Goal: Task Accomplishment & Management: Manage account settings

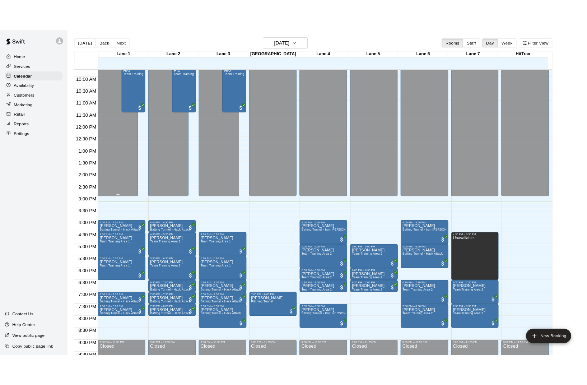
scroll to position [290, 0]
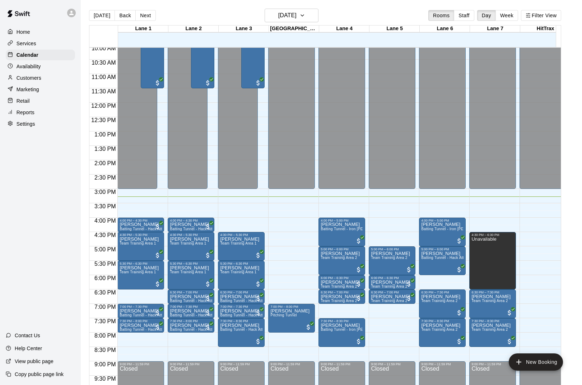
click at [27, 101] on p "Retail" at bounding box center [23, 100] width 13 height 7
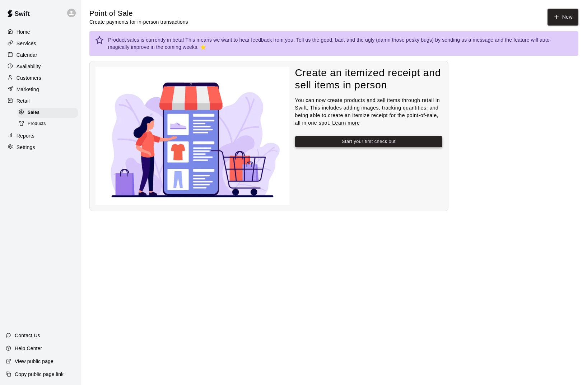
click at [360, 139] on button "Start your first check out" at bounding box center [368, 141] width 147 height 11
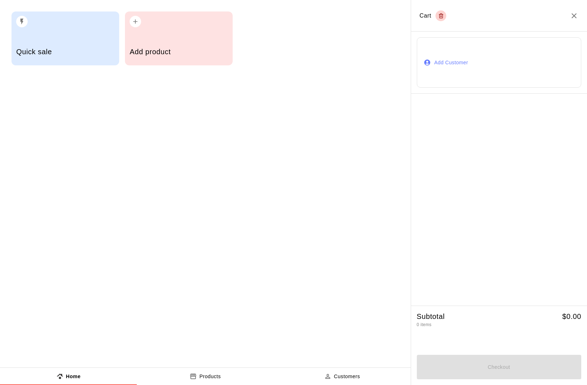
click at [169, 33] on div "Add product" at bounding box center [179, 38] width 108 height 54
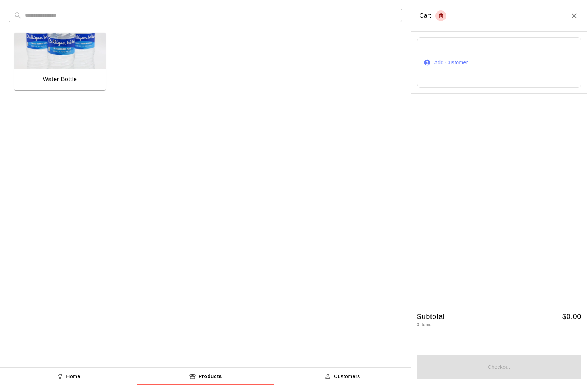
click at [74, 80] on div "Water Bottle" at bounding box center [60, 79] width 34 height 9
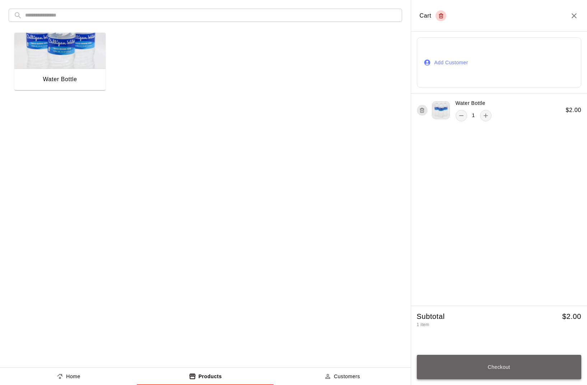
click at [488, 366] on button "Checkout" at bounding box center [499, 367] width 165 height 24
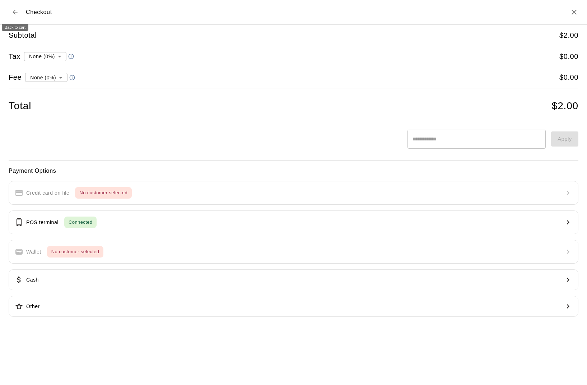
click at [14, 11] on icon "Back to cart" at bounding box center [14, 12] width 7 height 7
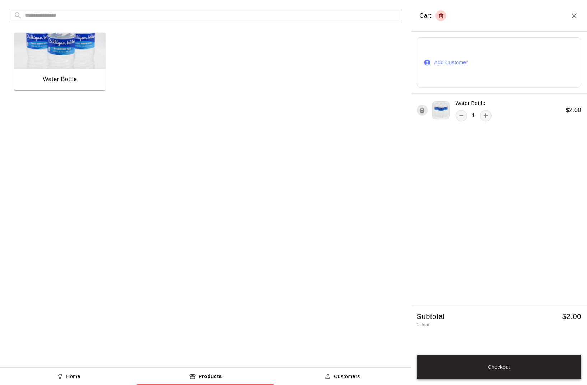
click at [515, 365] on button "Checkout" at bounding box center [499, 367] width 165 height 24
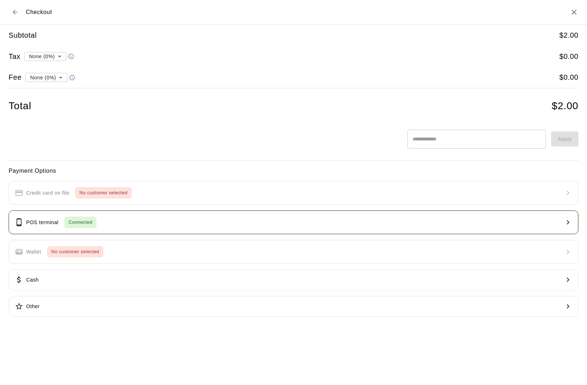
click at [82, 224] on span "Connected" at bounding box center [80, 222] width 32 height 8
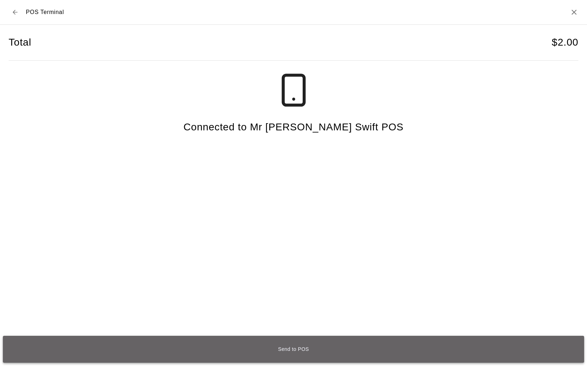
click at [310, 344] on button "Send to POS" at bounding box center [293, 349] width 581 height 27
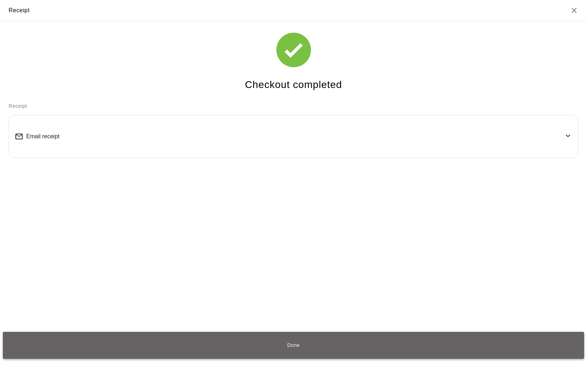
click at [326, 347] on button "Done" at bounding box center [293, 345] width 581 height 27
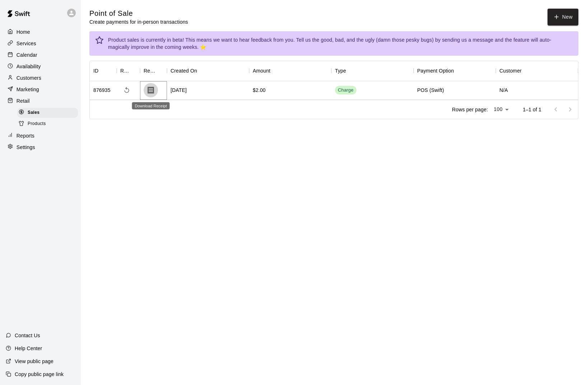
click at [153, 89] on icon "Download Receipt" at bounding box center [151, 90] width 6 height 7
click at [71, 12] on icon at bounding box center [71, 13] width 4 height 4
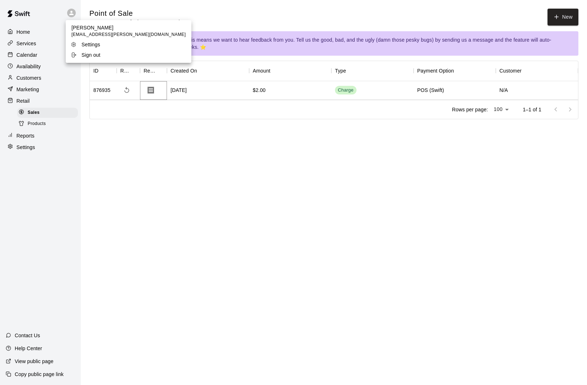
click at [85, 55] on p "Sign out" at bounding box center [91, 54] width 19 height 7
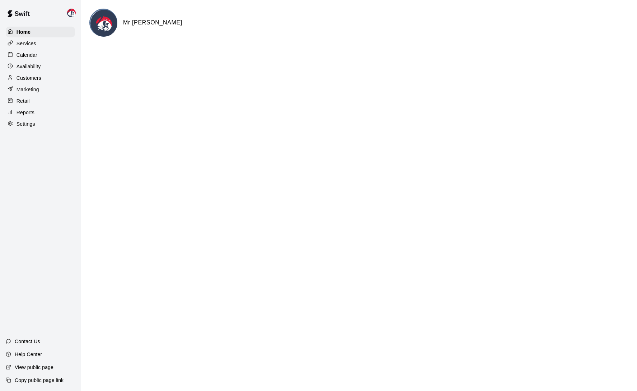
click at [26, 57] on p "Calendar" at bounding box center [27, 54] width 21 height 7
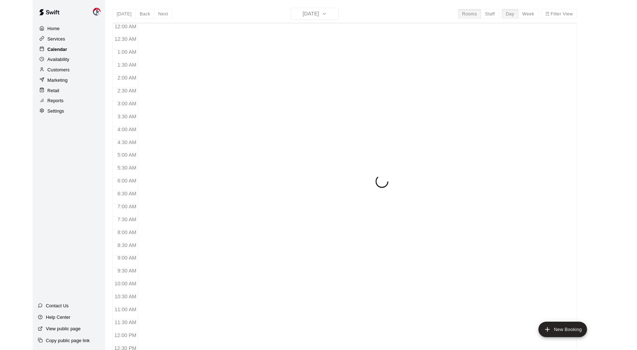
scroll to position [317, 0]
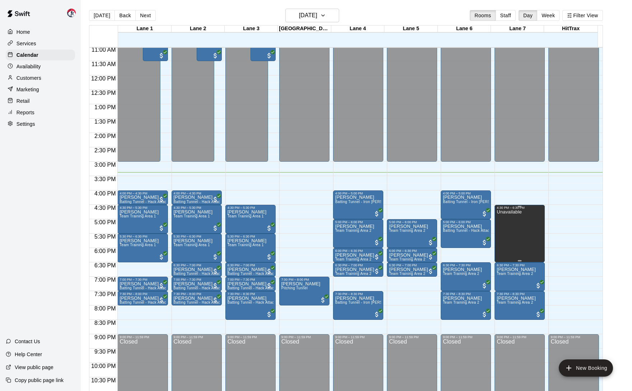
click at [507, 212] on p "Unavailable" at bounding box center [509, 212] width 25 height 0
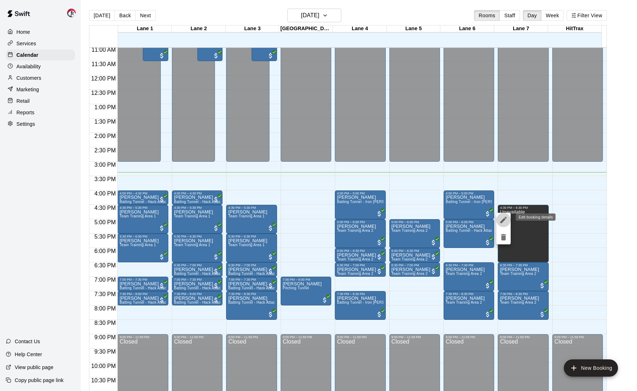
click at [506, 219] on icon "edit" at bounding box center [504, 219] width 9 height 9
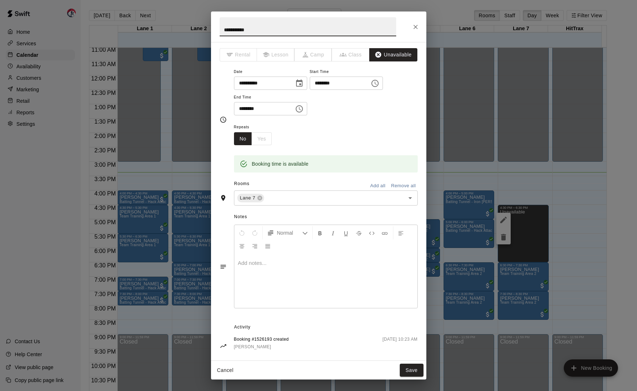
drag, startPoint x: 282, startPoint y: 31, endPoint x: 53, endPoint y: 10, distance: 230.4
click at [53, 10] on div "**********" at bounding box center [318, 195] width 637 height 391
type input "****"
click at [415, 368] on button "Save" at bounding box center [412, 369] width 24 height 13
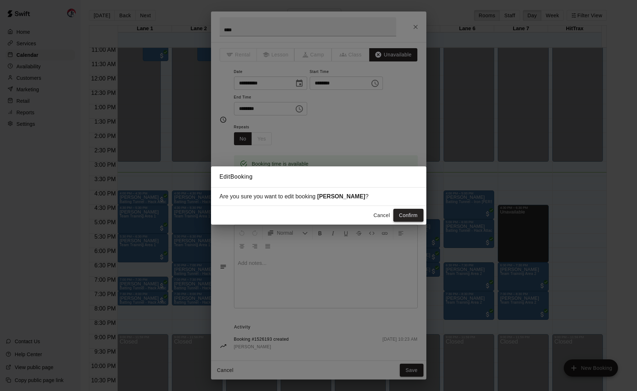
click at [410, 214] on button "Confirm" at bounding box center [409, 215] width 30 height 13
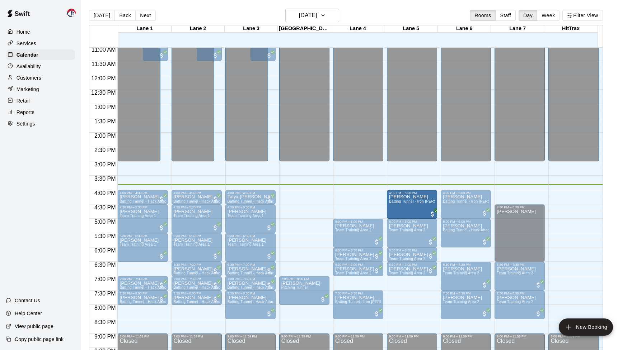
drag, startPoint x: 352, startPoint y: 197, endPoint x: 400, endPoint y: 197, distance: 48.1
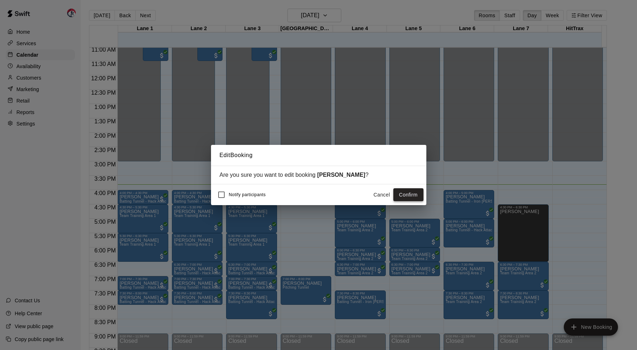
click at [409, 194] on button "Confirm" at bounding box center [409, 195] width 30 height 13
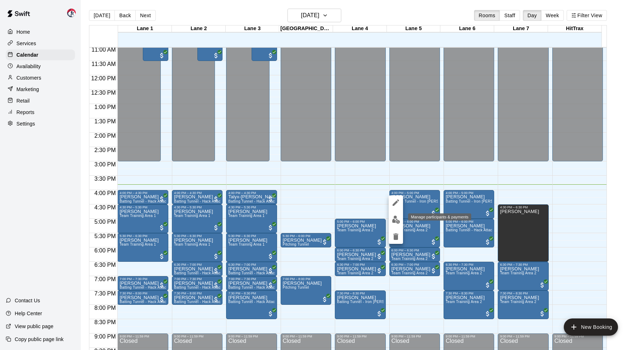
click at [395, 220] on img "edit" at bounding box center [396, 220] width 8 height 8
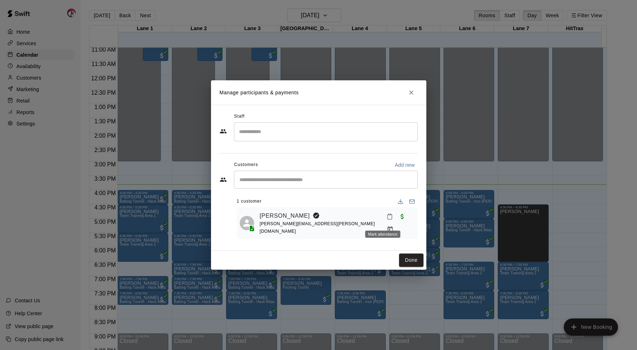
click at [388, 220] on icon "Mark attendance" at bounding box center [390, 217] width 4 height 5
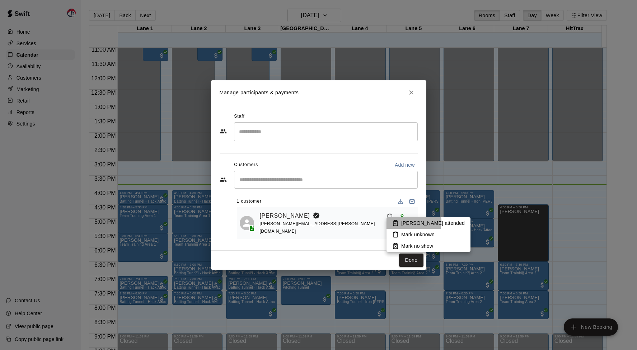
click at [406, 223] on p "Mark attended" at bounding box center [433, 223] width 64 height 7
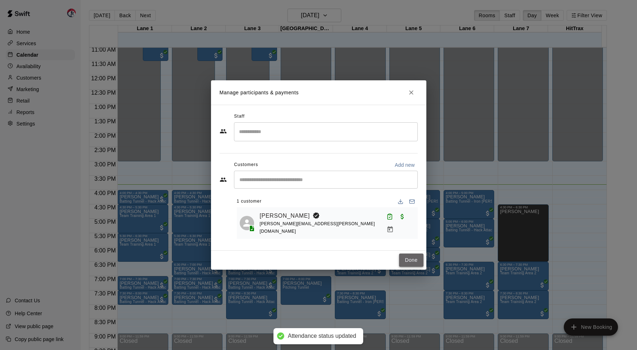
click at [414, 260] on button "Done" at bounding box center [411, 260] width 24 height 13
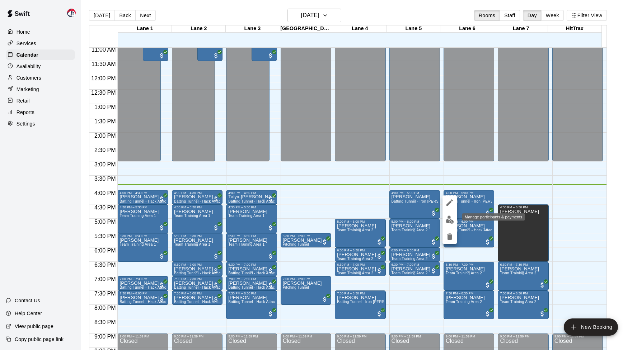
click at [450, 222] on img "edit" at bounding box center [450, 220] width 8 height 8
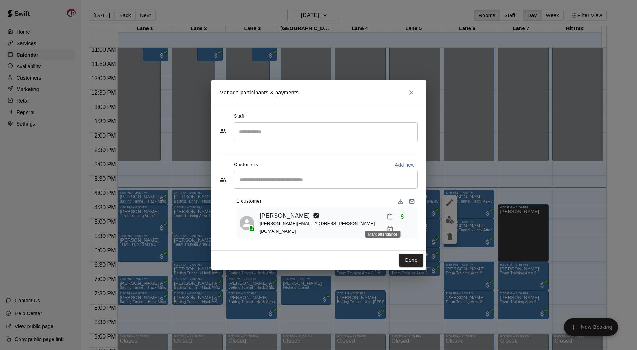
click at [387, 220] on icon "Mark attendance" at bounding box center [390, 217] width 6 height 6
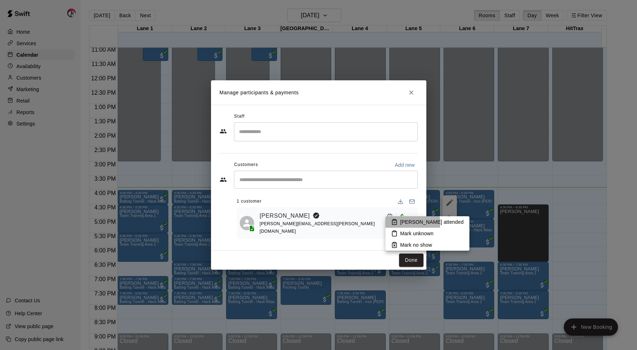
click at [412, 223] on p "Mark attended" at bounding box center [432, 222] width 64 height 7
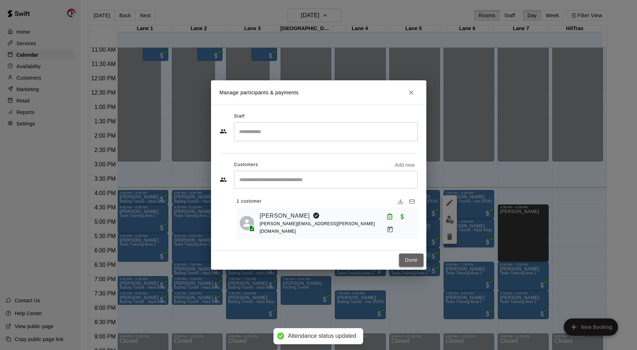
click at [411, 260] on button "Done" at bounding box center [411, 260] width 24 height 13
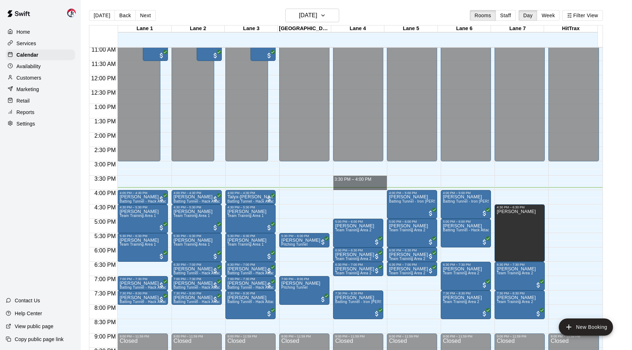
drag, startPoint x: 349, startPoint y: 180, endPoint x: 352, endPoint y: 187, distance: 7.8
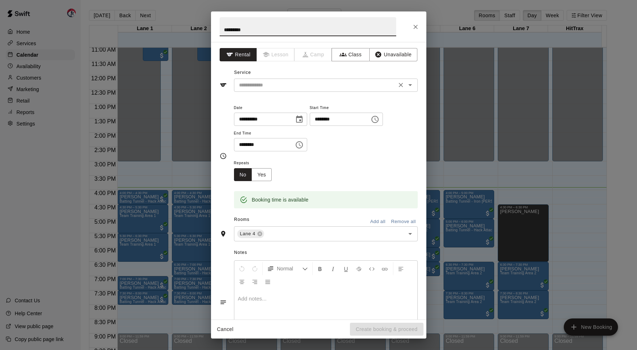
type input "*********"
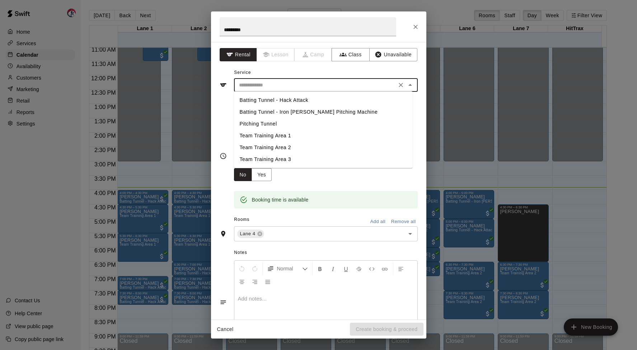
click at [276, 85] on input "text" at bounding box center [315, 85] width 158 height 9
click at [280, 111] on li "Batting Tunnel - Iron Mike Pitching Machine" at bounding box center [323, 112] width 179 height 12
type input "**********"
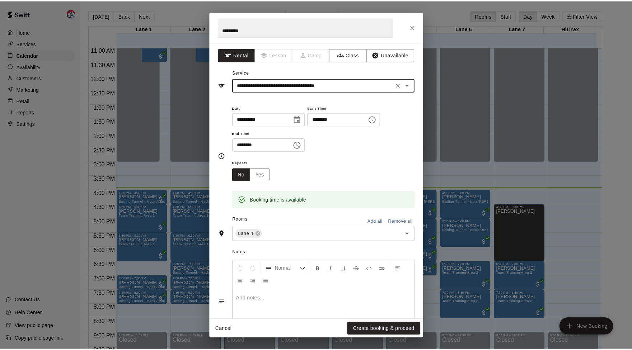
scroll to position [36, 0]
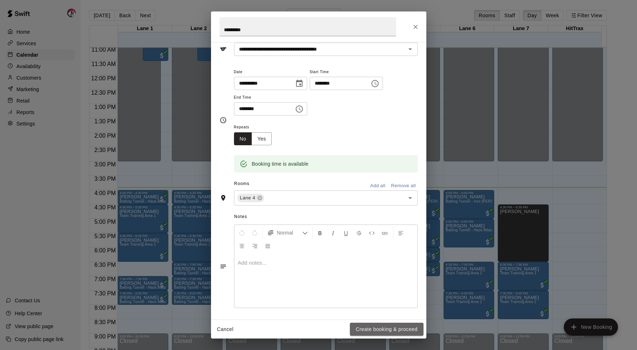
drag, startPoint x: 373, startPoint y: 329, endPoint x: 371, endPoint y: 325, distance: 5.3
click at [373, 330] on button "Create booking & proceed" at bounding box center [386, 329] width 73 height 13
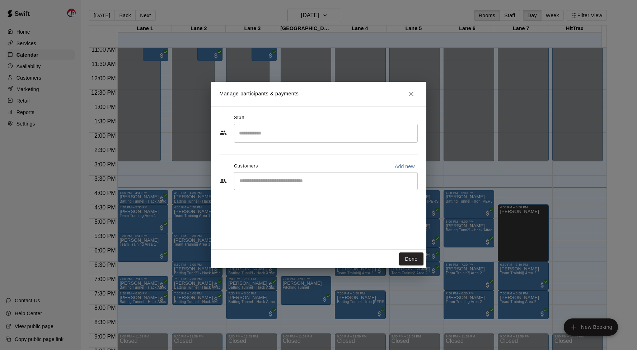
click at [274, 183] on input "Start typing to search customers..." at bounding box center [325, 181] width 177 height 7
type input "****"
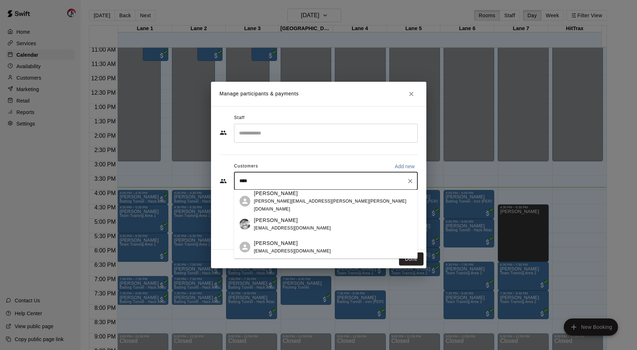
click at [294, 248] on div "Thomas Walden t.walden2004@gmail.com" at bounding box center [292, 247] width 77 height 15
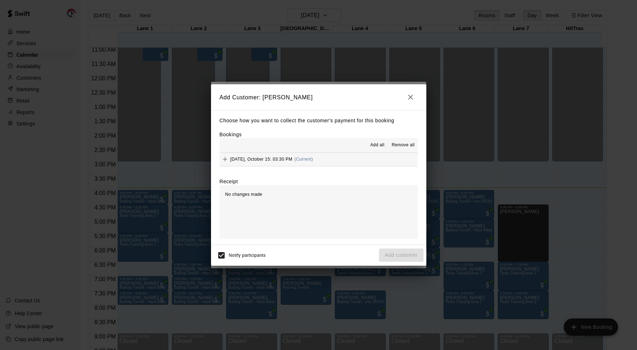
click at [378, 145] on span "Add all" at bounding box center [378, 145] width 14 height 7
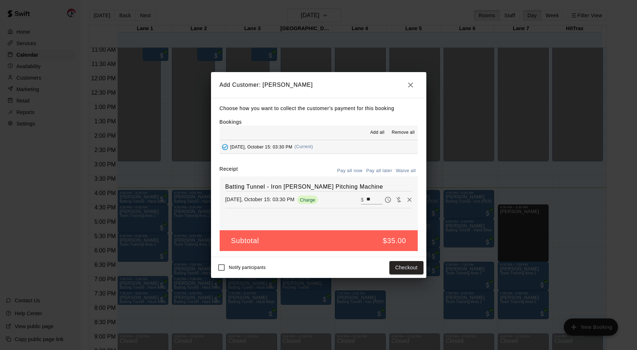
click at [376, 172] on button "Pay all later" at bounding box center [379, 171] width 30 height 11
click at [395, 267] on button "Add customer" at bounding box center [401, 267] width 44 height 13
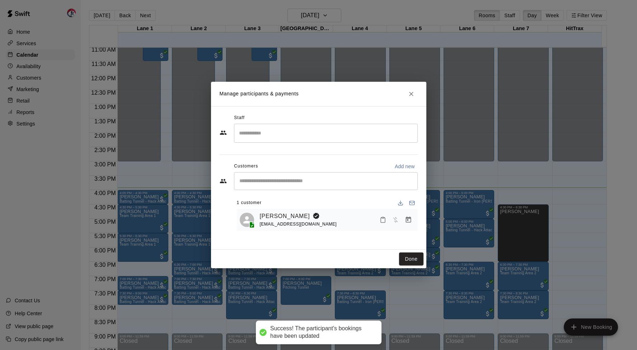
click at [412, 93] on icon "Close" at bounding box center [411, 93] width 7 height 7
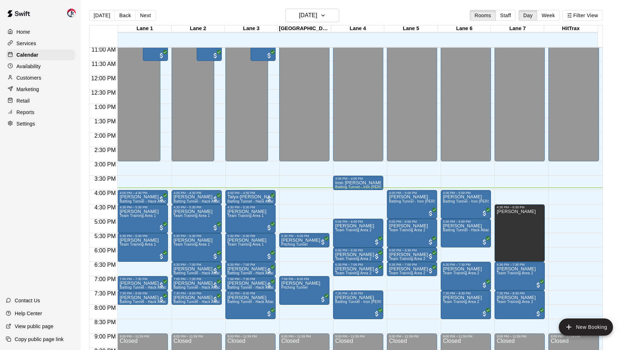
click at [37, 77] on p "Customers" at bounding box center [29, 77] width 25 height 7
click at [351, 183] on p "Iron Mike" at bounding box center [358, 183] width 46 height 0
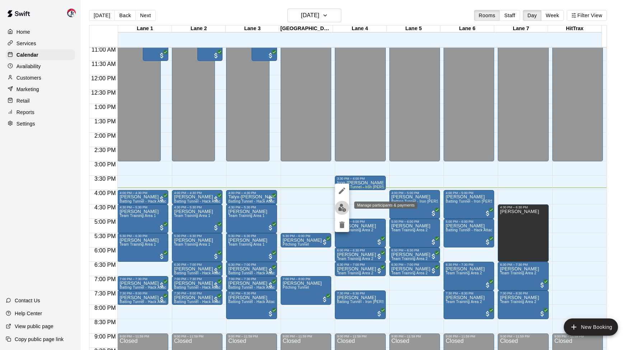
click at [342, 209] on img "edit" at bounding box center [342, 208] width 8 height 8
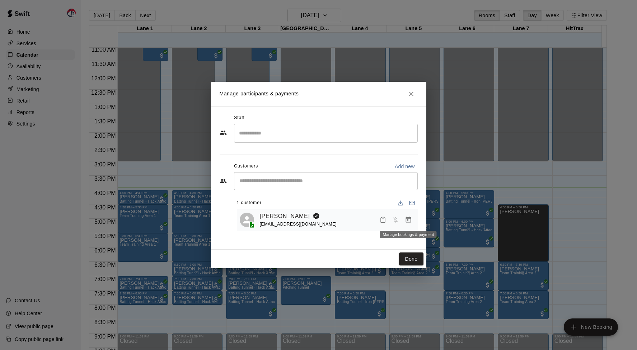
click at [408, 218] on icon "Manage bookings & payment" at bounding box center [408, 220] width 5 height 6
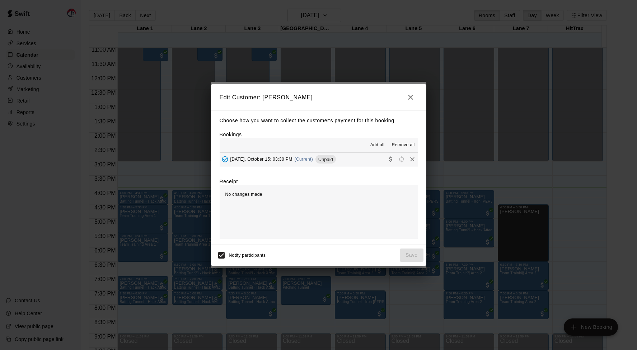
drag, startPoint x: 403, startPoint y: 146, endPoint x: 399, endPoint y: 150, distance: 5.6
click at [403, 146] on span "Remove all" at bounding box center [403, 145] width 23 height 7
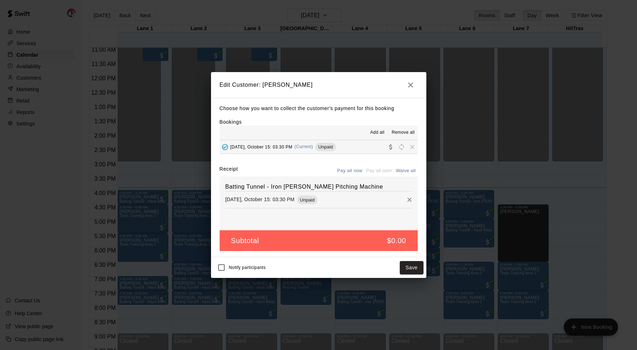
drag, startPoint x: 415, startPoint y: 87, endPoint x: 410, endPoint y: 84, distance: 5.5
click at [415, 86] on button "button" at bounding box center [411, 85] width 14 height 14
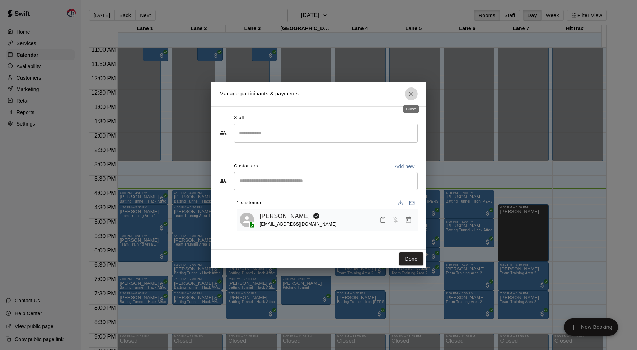
click at [410, 95] on icon "Close" at bounding box center [411, 93] width 7 height 7
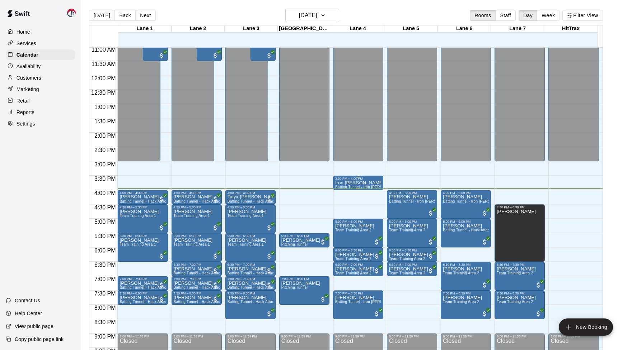
click at [356, 179] on div "3:30 PM – 4:00 PM" at bounding box center [358, 179] width 46 height 4
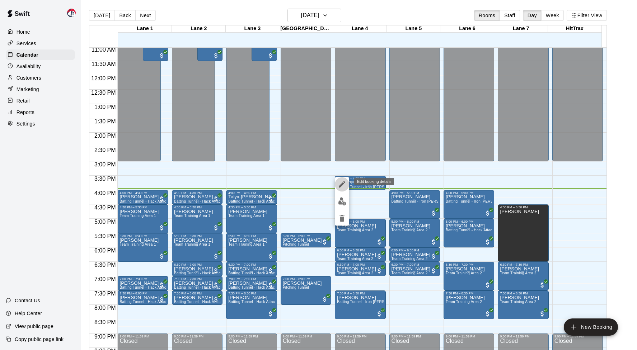
click at [342, 186] on icon "edit" at bounding box center [342, 184] width 6 height 6
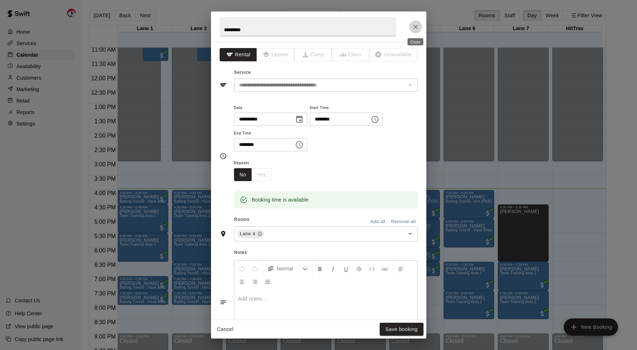
click at [416, 26] on icon "Close" at bounding box center [416, 27] width 4 height 4
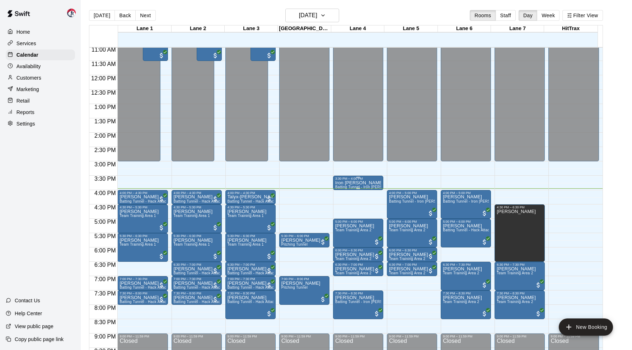
click at [373, 180] on div "3:30 PM – 4:00 PM" at bounding box center [358, 179] width 46 height 4
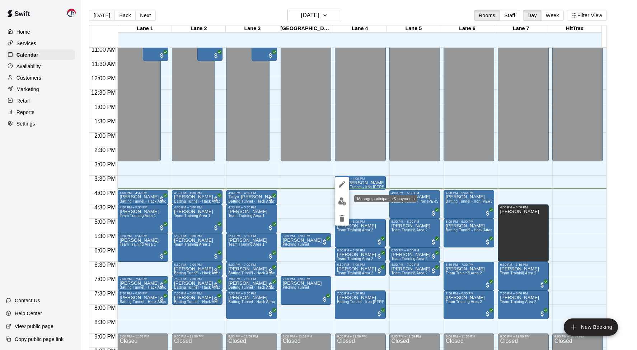
click at [346, 202] on img "edit" at bounding box center [342, 202] width 8 height 8
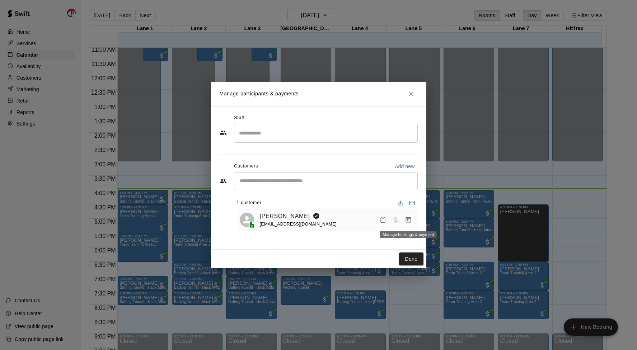
click at [408, 220] on icon "Manage bookings & payment" at bounding box center [408, 220] width 5 height 6
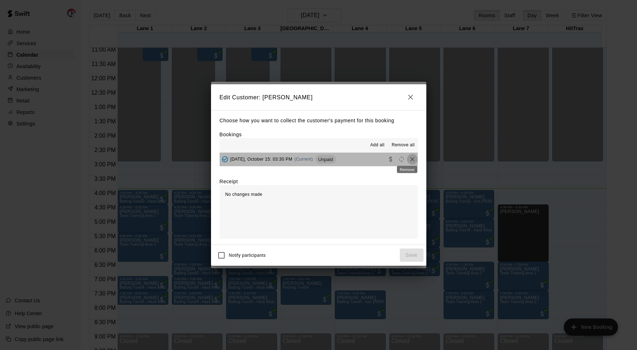
click at [409, 160] on icon "Remove" at bounding box center [412, 159] width 7 height 7
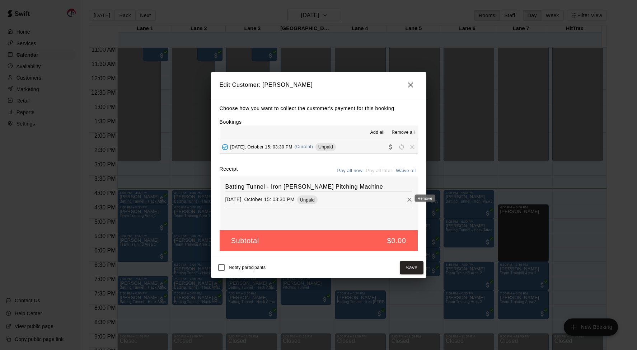
click at [406, 198] on icon "Remove" at bounding box center [409, 199] width 7 height 7
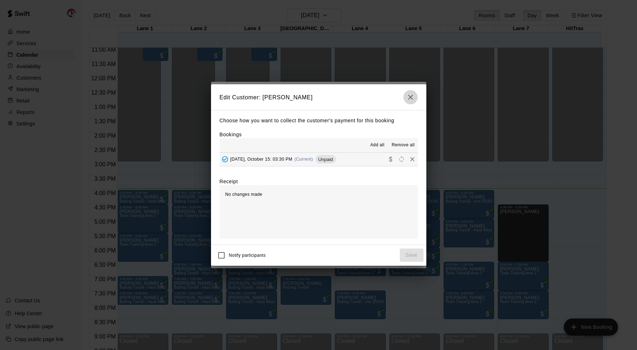
click at [411, 97] on icon "button" at bounding box center [410, 97] width 5 height 5
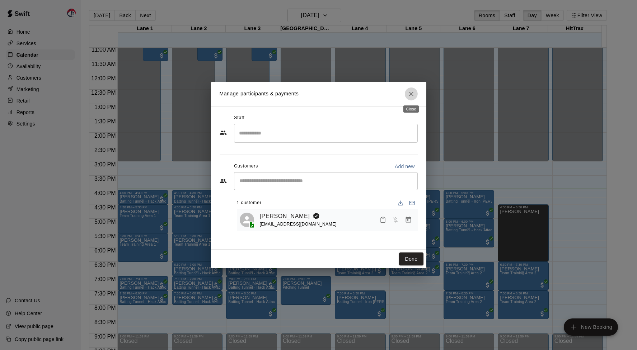
click at [413, 94] on icon "Close" at bounding box center [411, 93] width 7 height 7
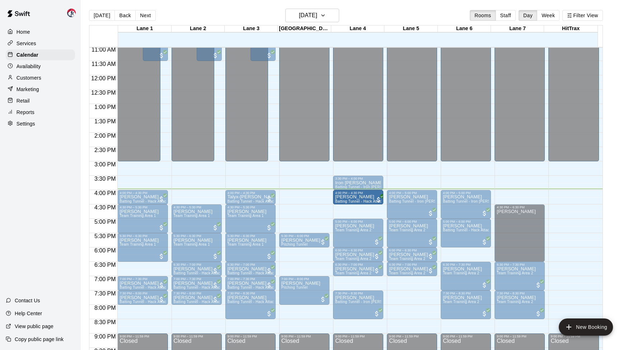
drag, startPoint x: 200, startPoint y: 196, endPoint x: 374, endPoint y: 199, distance: 174.2
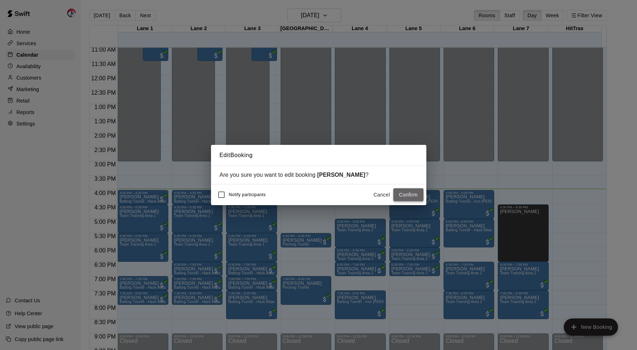
click at [397, 193] on button "Confirm" at bounding box center [409, 195] width 30 height 13
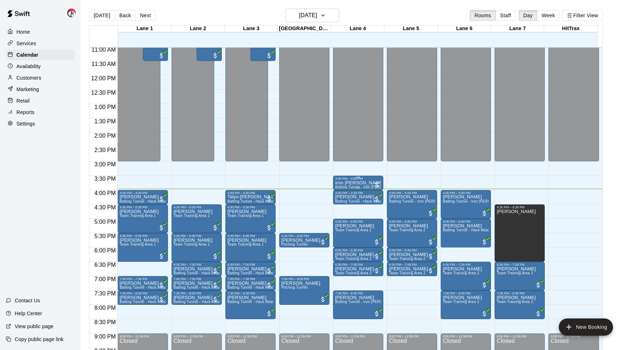
click at [365, 181] on div "3:30 PM – 4:00 PM" at bounding box center [358, 179] width 46 height 4
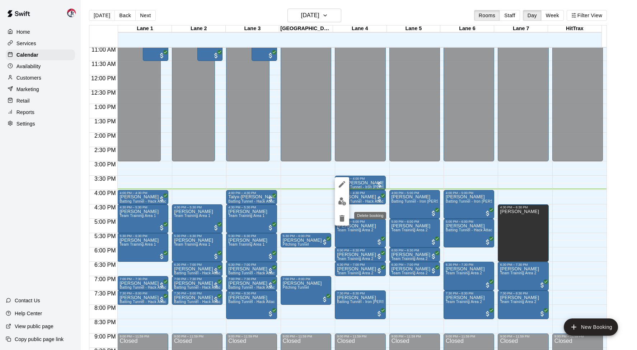
click at [342, 220] on icon "delete" at bounding box center [342, 218] width 5 height 6
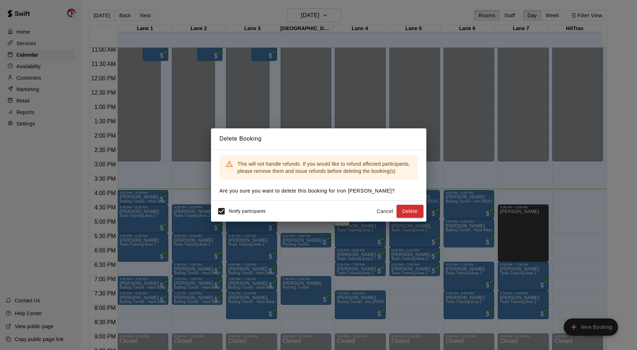
click at [239, 210] on span "Notify participants" at bounding box center [247, 211] width 37 height 5
click at [410, 212] on button "Delete" at bounding box center [410, 211] width 27 height 13
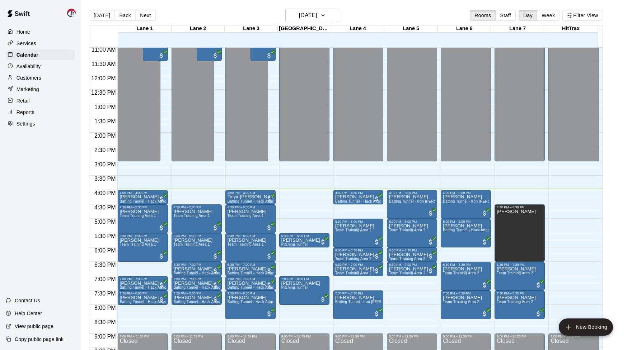
click at [367, 180] on div "12:00 AM – 3:00 PM Closed 4:00 PM – 4:30 PM Carlos Mejia Batting Tunnel - Hack …" at bounding box center [358, 75] width 50 height 689
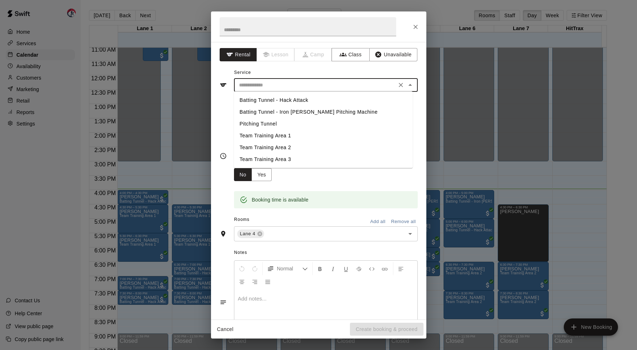
click at [264, 84] on input "text" at bounding box center [315, 85] width 158 height 9
click at [272, 101] on li "Batting Tunnel - Hack Attack" at bounding box center [323, 100] width 179 height 12
type input "**********"
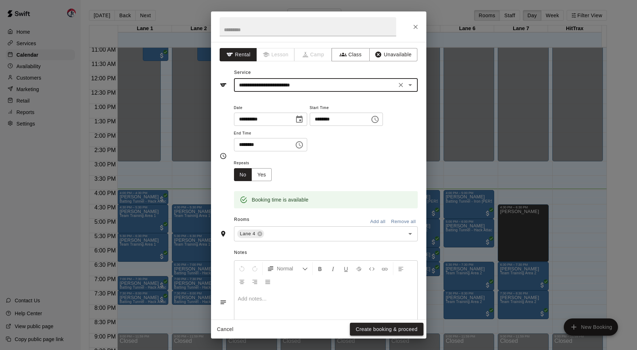
click at [380, 332] on button "Create booking & proceed" at bounding box center [386, 329] width 73 height 13
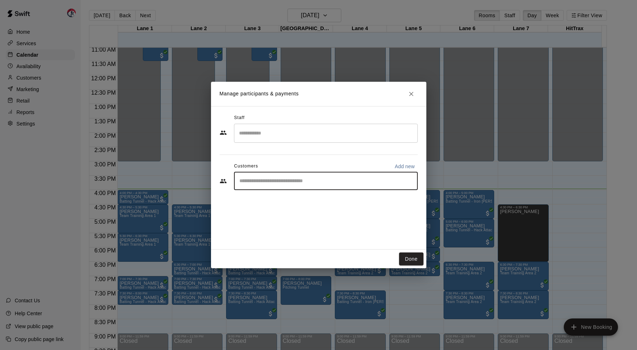
click at [256, 178] on input "Start typing to search customers..." at bounding box center [325, 181] width 177 height 7
type input "****"
click at [413, 181] on icon "Clear" at bounding box center [410, 181] width 7 height 7
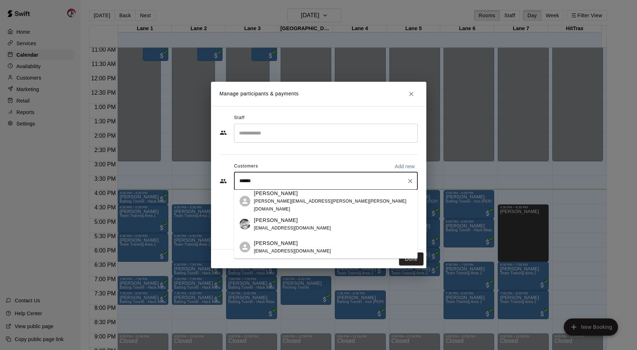
type input "******"
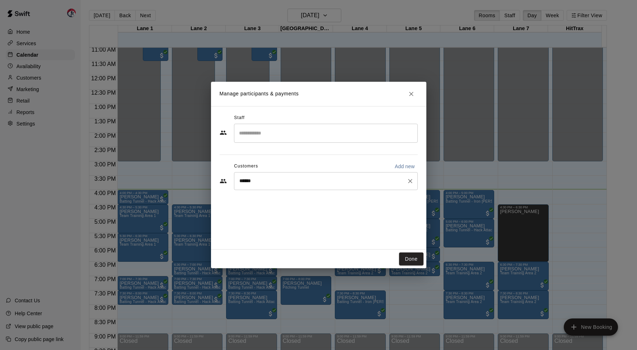
click at [377, 162] on div "Customers Add new" at bounding box center [319, 166] width 198 height 11
click at [412, 182] on icon "Clear" at bounding box center [410, 181] width 7 height 7
click at [417, 258] on button "Done" at bounding box center [411, 259] width 24 height 13
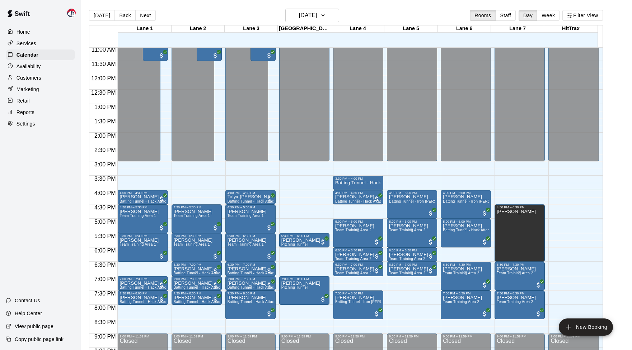
click at [32, 77] on p "Customers" at bounding box center [29, 77] width 25 height 7
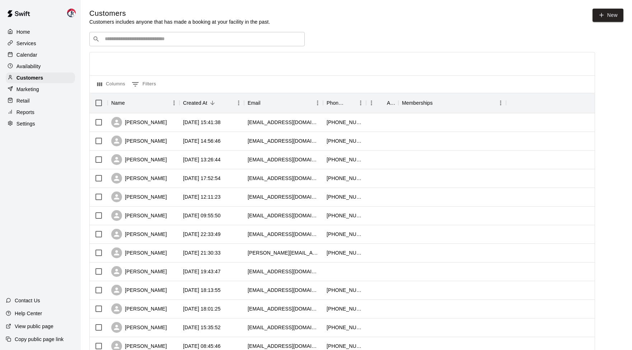
click at [28, 54] on p "Calendar" at bounding box center [27, 54] width 21 height 7
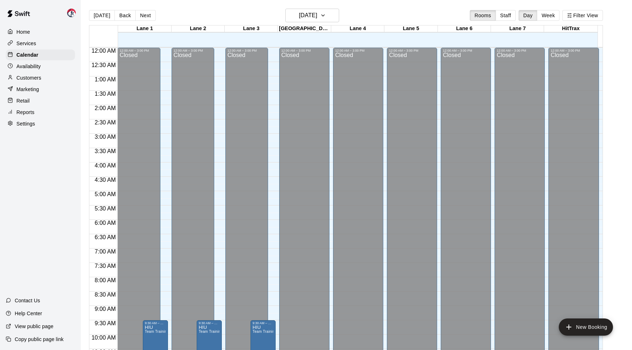
scroll to position [357, 0]
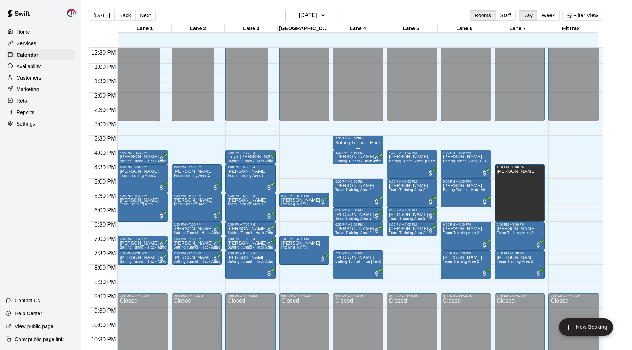
click at [351, 143] on p "Batting Tunnel - Hack Attack" at bounding box center [358, 143] width 46 height 0
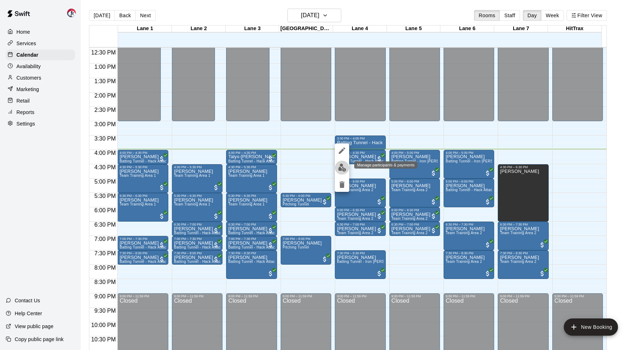
click at [343, 168] on img "edit" at bounding box center [342, 168] width 8 height 8
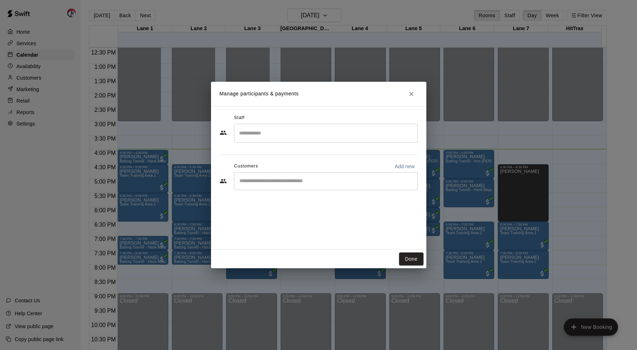
click at [265, 187] on div "​" at bounding box center [326, 181] width 184 height 18
type input "***"
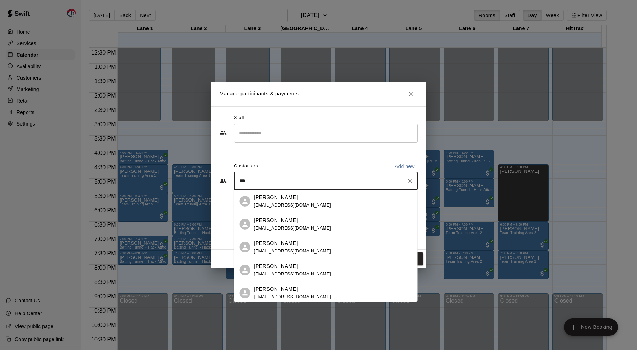
click at [287, 205] on span "doctorthermal@msn.com" at bounding box center [292, 205] width 77 height 5
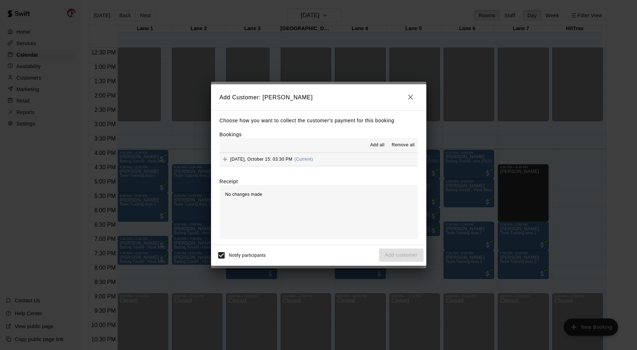
click at [377, 145] on span "Add all" at bounding box center [378, 145] width 14 height 7
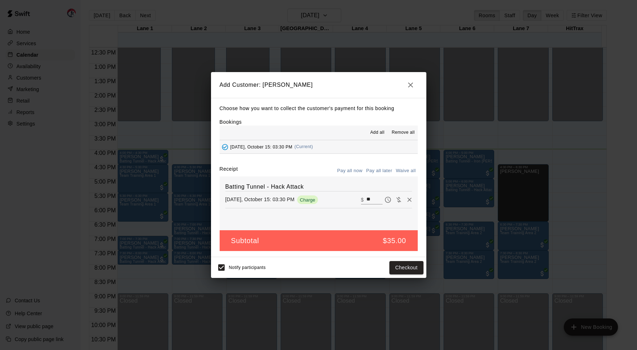
drag, startPoint x: 323, startPoint y: 84, endPoint x: 427, endPoint y: 92, distance: 103.8
click at [427, 92] on div "Add Customer: Tom Baarstad Choose how you want to collect the customer's paymen…" at bounding box center [318, 175] width 637 height 350
click at [382, 170] on button "Pay all later" at bounding box center [379, 171] width 30 height 11
click at [393, 265] on button "Add customer" at bounding box center [401, 267] width 44 height 13
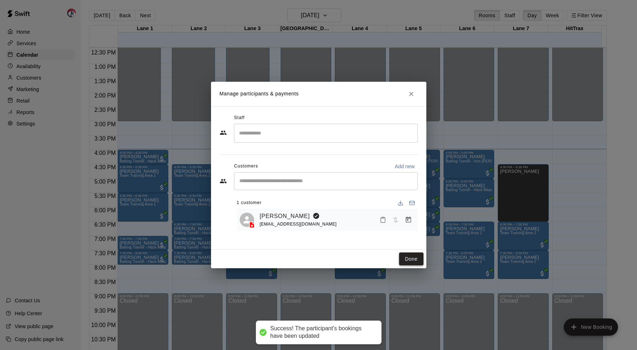
click at [410, 256] on button "Done" at bounding box center [411, 259] width 24 height 13
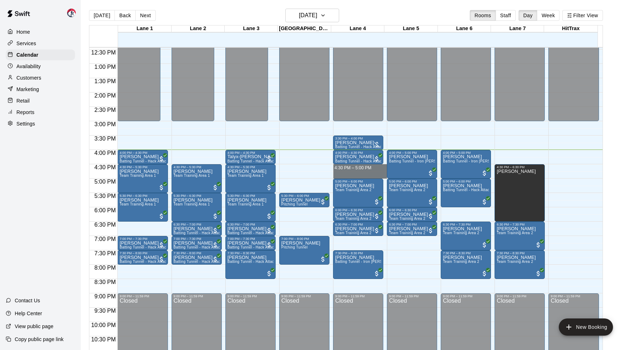
drag, startPoint x: 344, startPoint y: 168, endPoint x: 345, endPoint y: 176, distance: 7.9
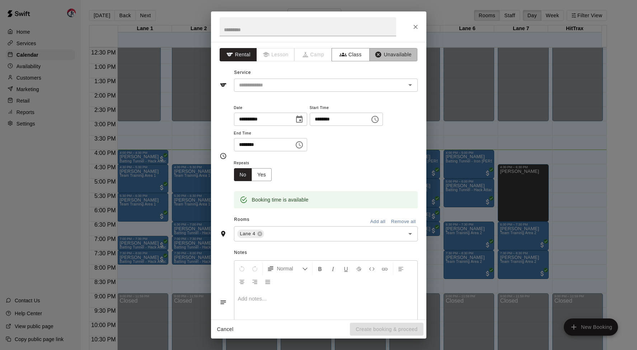
drag, startPoint x: 384, startPoint y: 55, endPoint x: 385, endPoint y: 64, distance: 9.0
click at [385, 55] on button "Unavailable" at bounding box center [394, 54] width 48 height 13
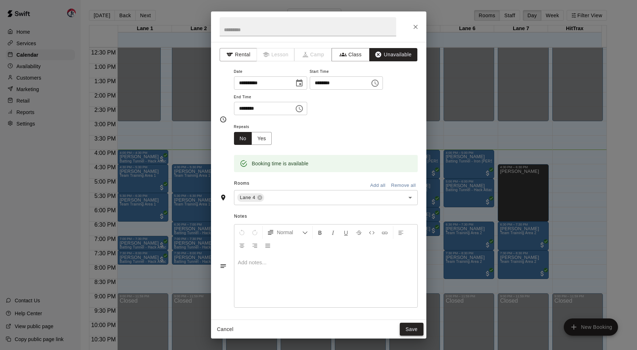
click at [416, 331] on button "Save" at bounding box center [412, 329] width 24 height 13
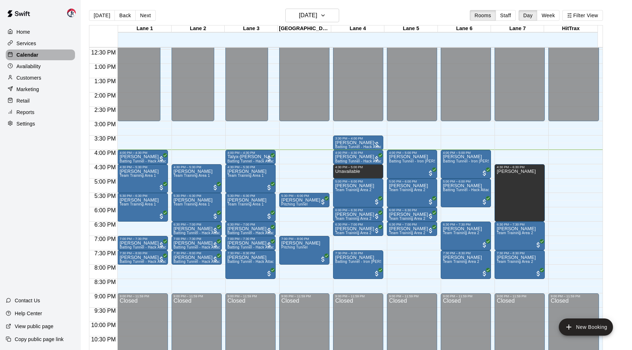
click at [40, 56] on div "Calendar" at bounding box center [40, 55] width 69 height 11
click at [150, 17] on button "Next" at bounding box center [145, 15] width 20 height 11
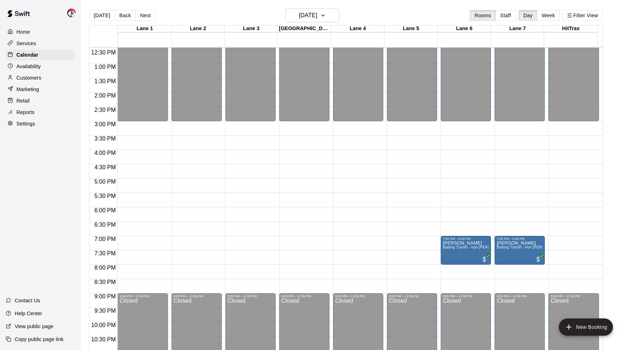
click at [149, 17] on button "Next" at bounding box center [145, 15] width 20 height 11
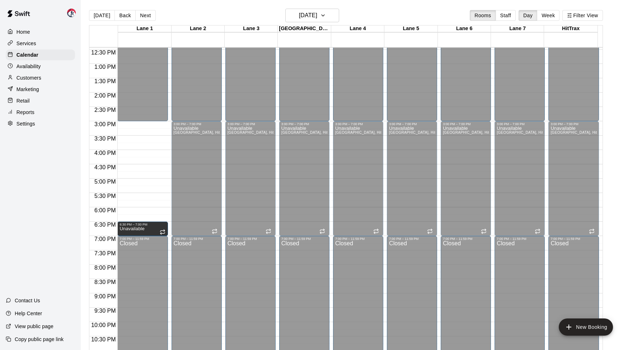
drag, startPoint x: 143, startPoint y: 123, endPoint x: 142, endPoint y: 224, distance: 101.6
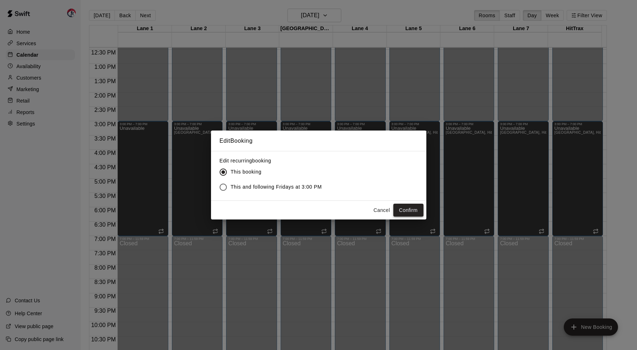
click at [409, 211] on button "Confirm" at bounding box center [409, 210] width 30 height 13
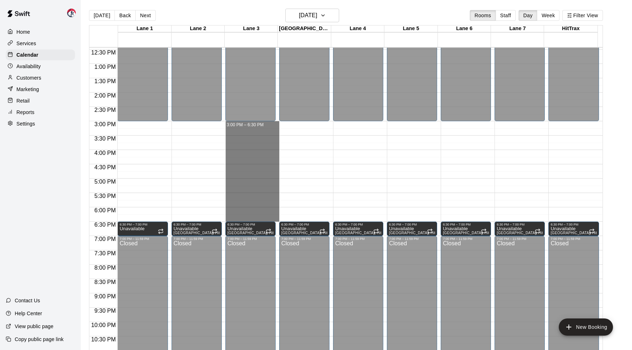
drag, startPoint x: 254, startPoint y: 127, endPoint x: 256, endPoint y: 219, distance: 92.3
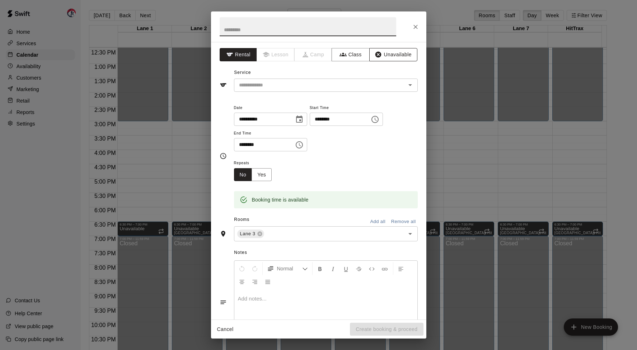
click at [393, 51] on button "Unavailable" at bounding box center [394, 54] width 48 height 13
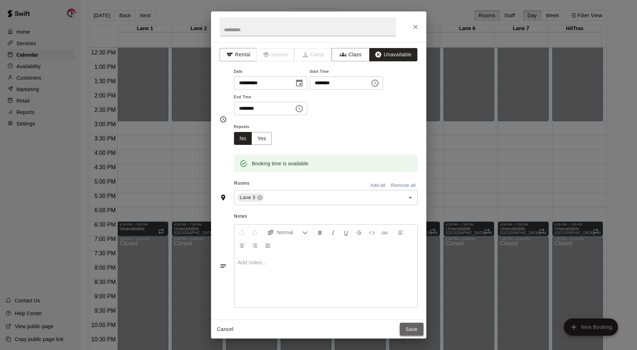
click at [413, 330] on button "Save" at bounding box center [412, 329] width 24 height 13
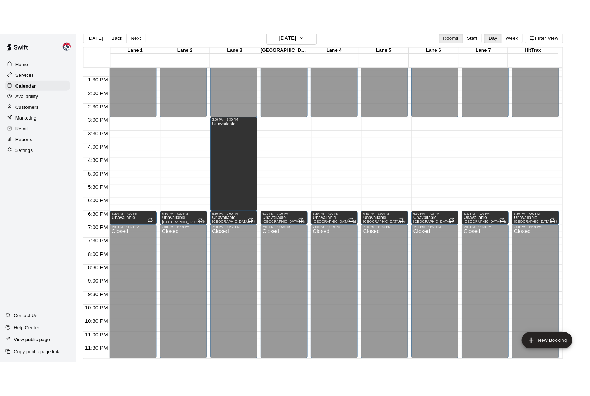
scroll to position [376, 0]
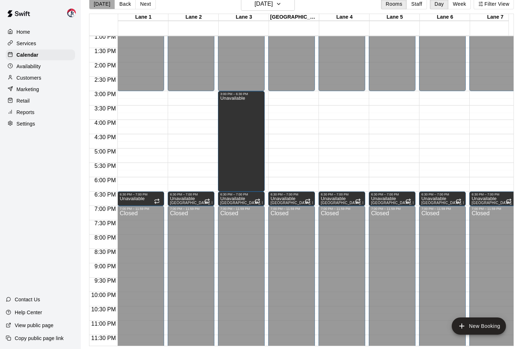
click at [103, 4] on button "Today" at bounding box center [102, 4] width 26 height 11
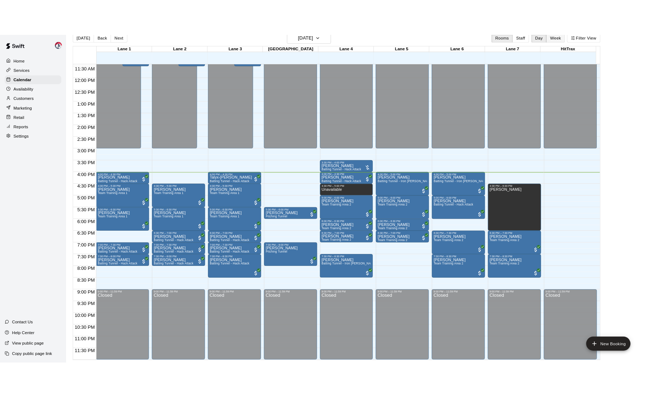
scroll to position [329, 0]
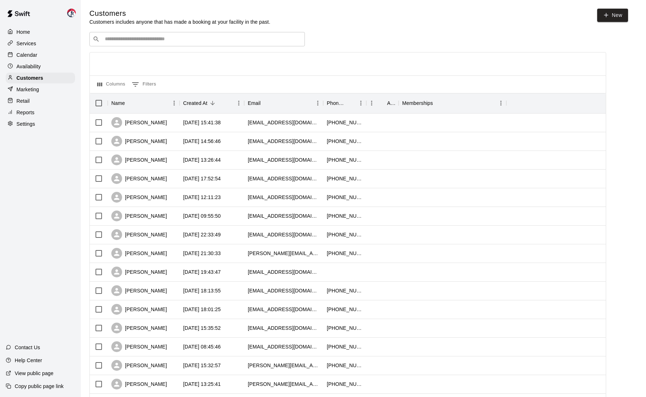
click at [36, 53] on p "Calendar" at bounding box center [27, 54] width 21 height 7
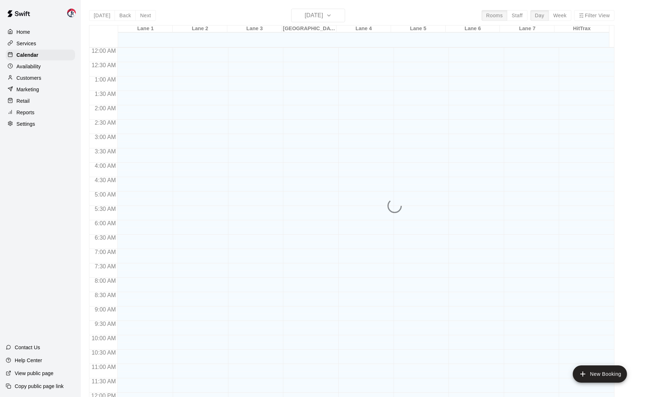
scroll to position [311, 0]
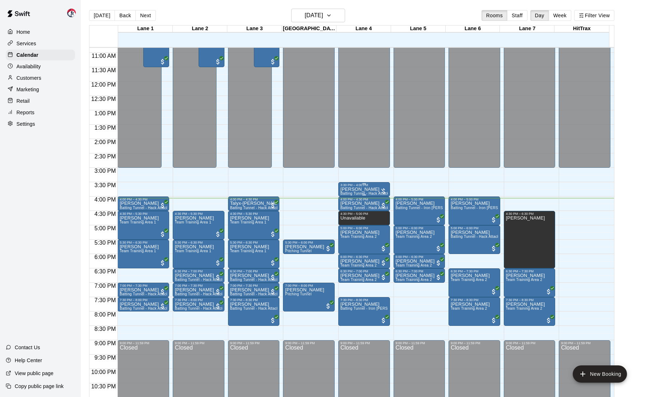
click at [354, 186] on div "3:30 PM – 4:00 PM" at bounding box center [363, 185] width 47 height 4
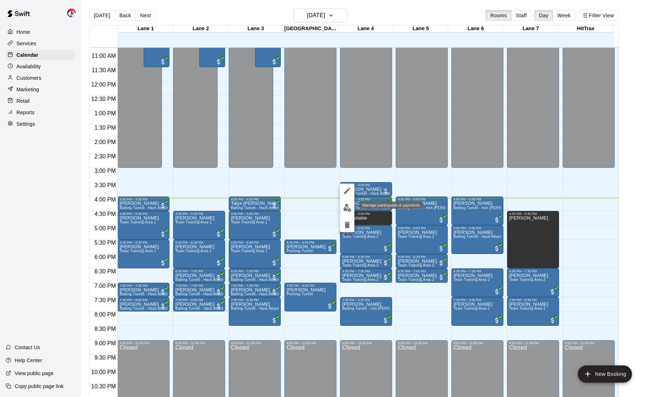
click at [348, 210] on img "edit" at bounding box center [347, 208] width 8 height 8
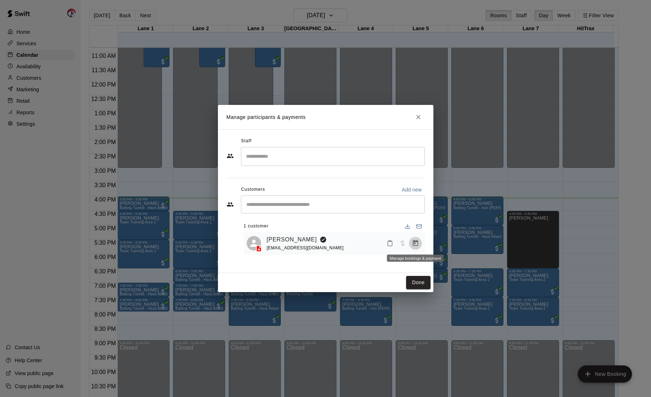
click at [413, 242] on icon "Manage bookings & payment" at bounding box center [415, 243] width 5 height 6
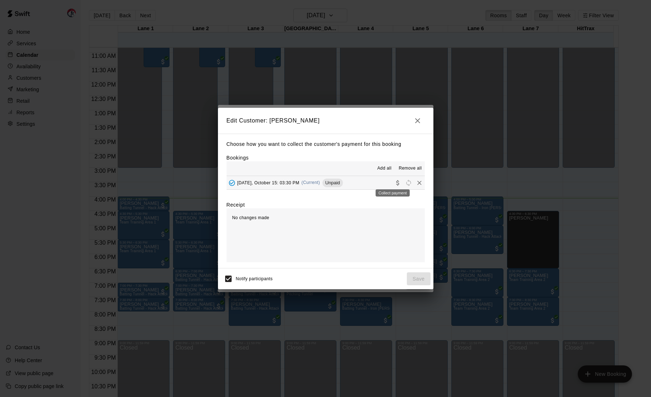
click at [394, 183] on icon "Collect payment" at bounding box center [397, 182] width 7 height 7
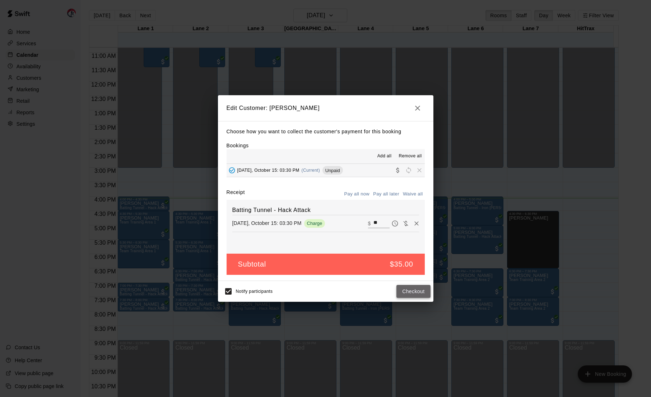
click at [409, 293] on button "Checkout" at bounding box center [413, 291] width 34 height 13
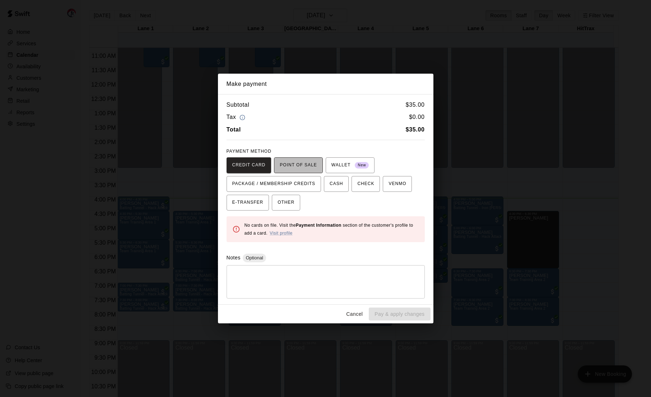
click at [303, 170] on span "POINT OF SALE" at bounding box center [298, 164] width 37 height 11
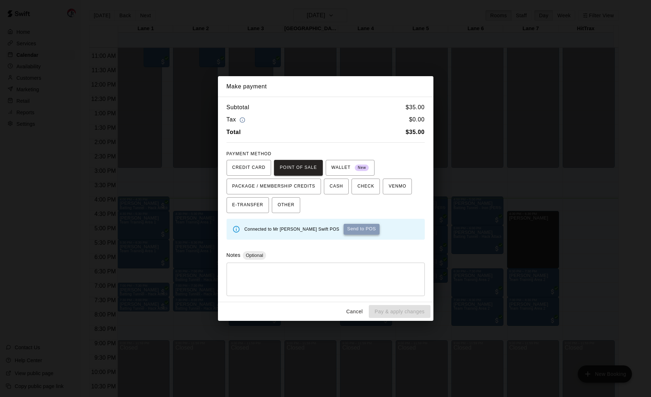
click at [344, 229] on button "Send to POS" at bounding box center [362, 229] width 36 height 11
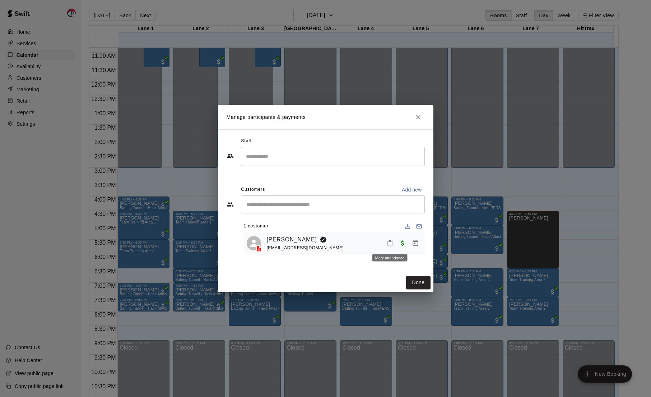
click at [391, 244] on icon "Mark attendance" at bounding box center [390, 243] width 6 height 6
click at [412, 246] on p "Mark attended" at bounding box center [439, 245] width 64 height 7
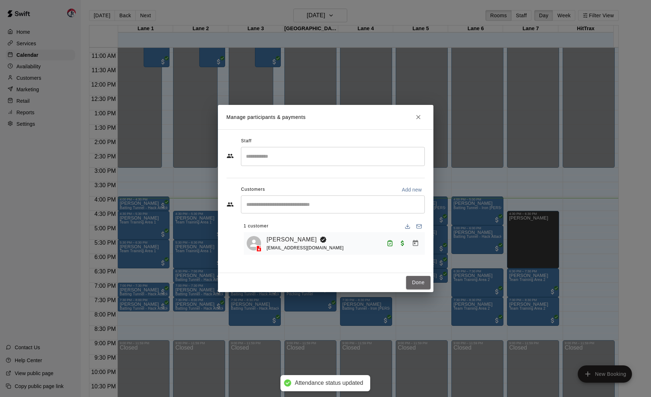
drag, startPoint x: 414, startPoint y: 283, endPoint x: 404, endPoint y: 260, distance: 24.8
click at [414, 284] on button "Done" at bounding box center [418, 282] width 24 height 13
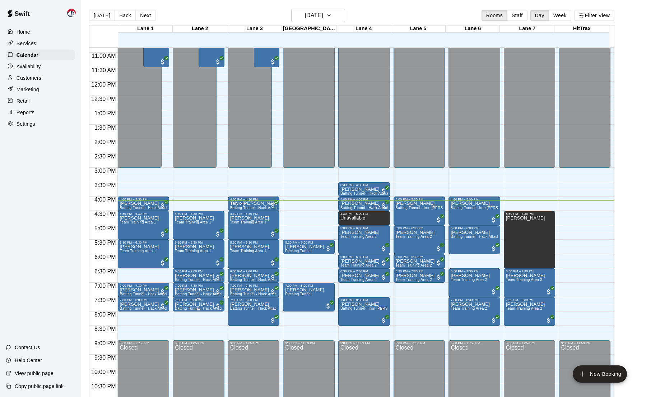
drag, startPoint x: 215, startPoint y: 299, endPoint x: 224, endPoint y: 301, distance: 9.4
click at [224, 301] on div "7:30 PM – 8:00 PM Adrian Ureno Batting Tunnel - Hack Attack" at bounding box center [199, 304] width 52 height 14
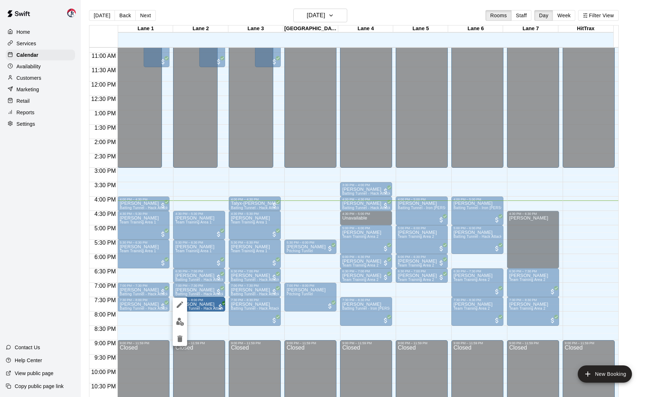
drag, startPoint x: 232, startPoint y: 329, endPoint x: 228, endPoint y: 338, distance: 10.6
click at [228, 338] on div at bounding box center [325, 198] width 651 height 397
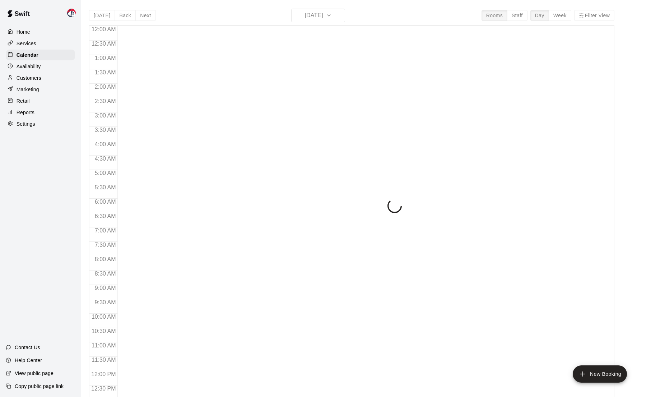
scroll to position [311, 0]
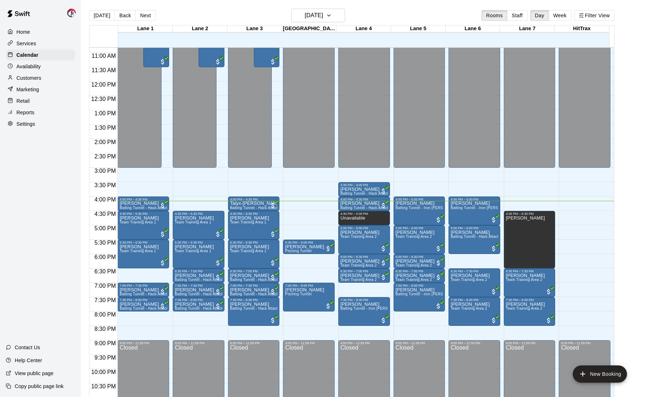
click at [133, 322] on div "12:00 AM – 3:00 PM Closed 4:00 PM – 4:30 PM Rusty Volkert Batting Tunnel - Hack…" at bounding box center [143, 81] width 52 height 689
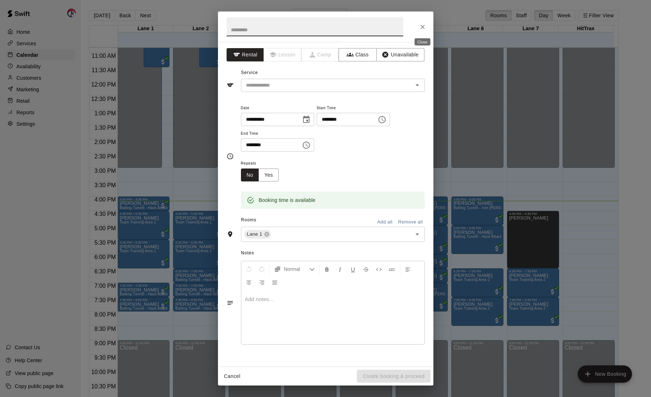
click at [422, 26] on icon "Close" at bounding box center [422, 26] width 7 height 7
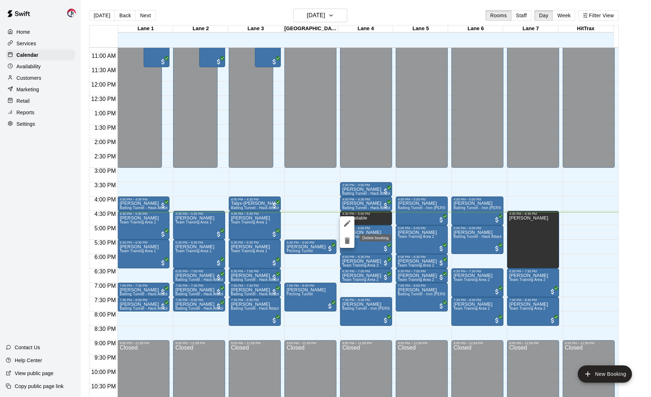
click at [352, 243] on button "delete" at bounding box center [347, 240] width 14 height 14
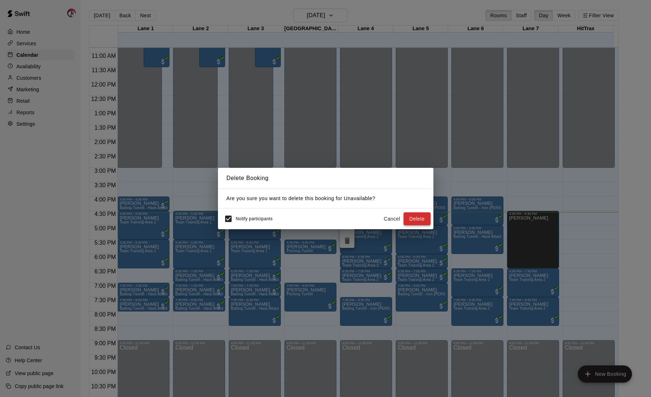
click at [412, 219] on button "Delete" at bounding box center [417, 218] width 27 height 13
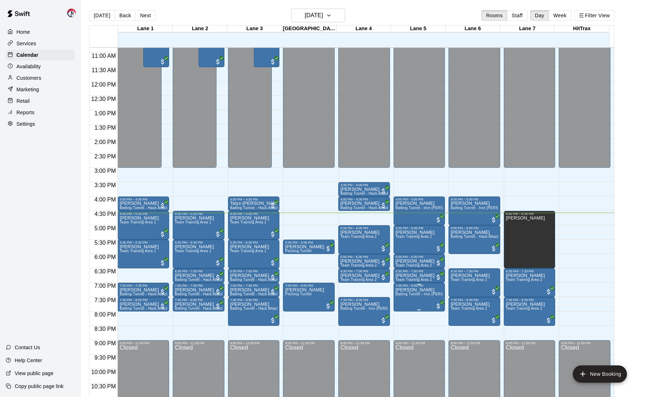
click at [402, 290] on p "Luke Kubasek" at bounding box center [419, 290] width 47 height 0
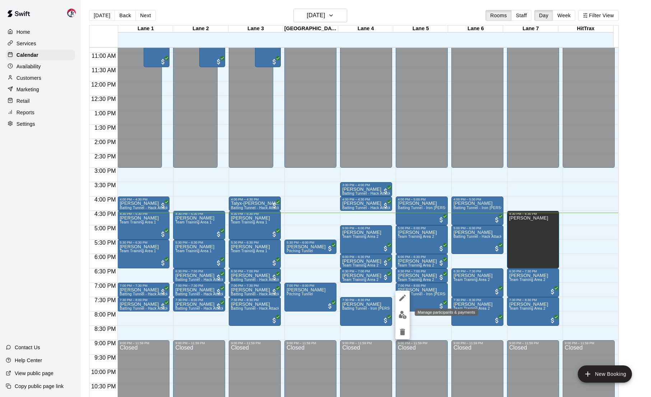
click at [405, 314] on img "edit" at bounding box center [403, 315] width 8 height 8
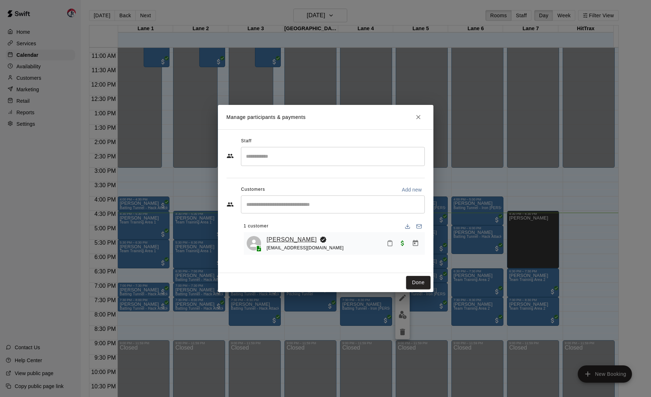
click at [302, 238] on link "Luke Kubasek" at bounding box center [292, 239] width 50 height 9
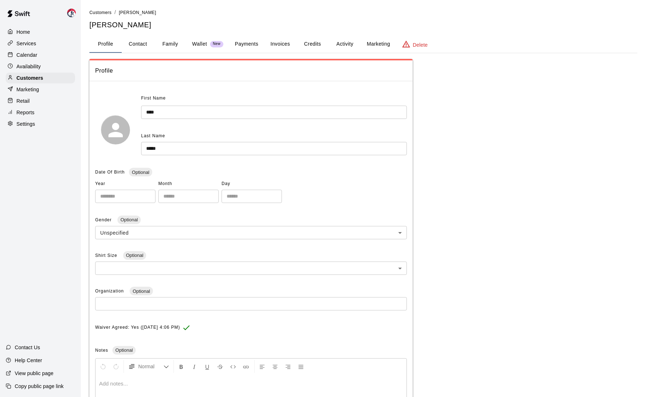
click at [140, 42] on button "Contact" at bounding box center [138, 44] width 32 height 17
select select "**"
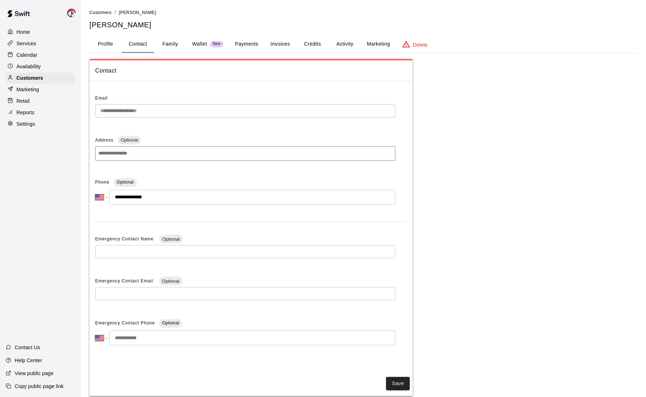
click at [345, 42] on button "Activity" at bounding box center [345, 44] width 32 height 17
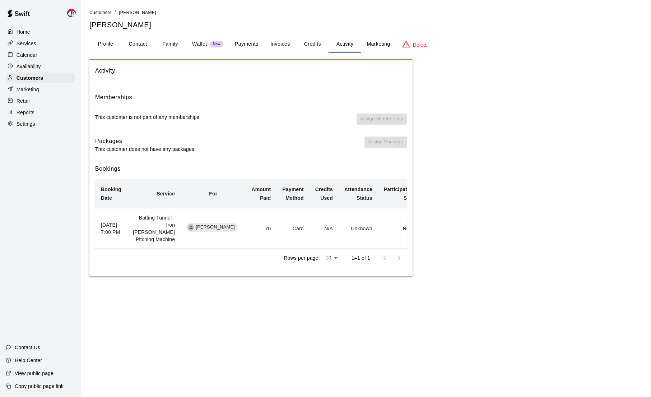
click at [112, 43] on button "Profile" at bounding box center [105, 44] width 32 height 17
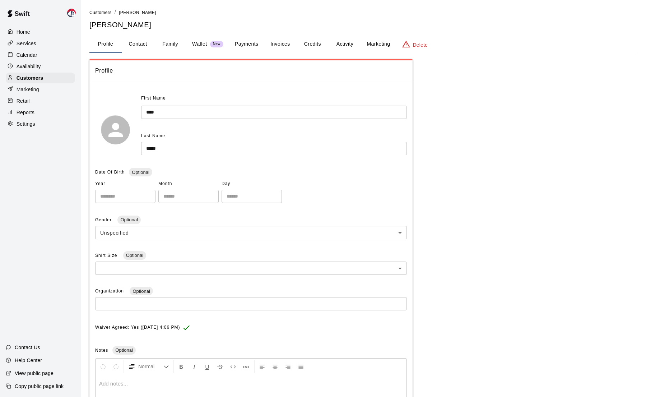
click at [131, 44] on button "Contact" at bounding box center [138, 44] width 32 height 17
select select "**"
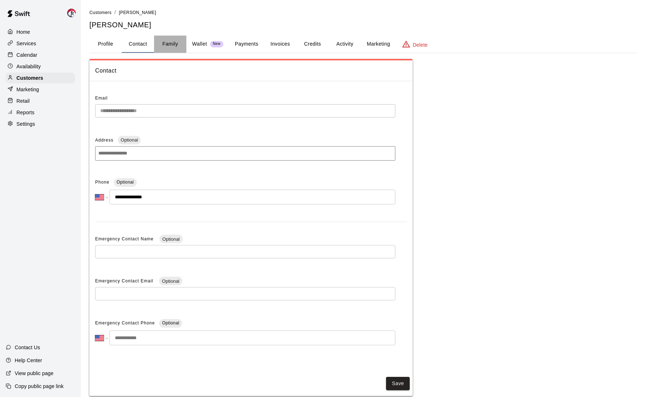
click at [173, 43] on button "Family" at bounding box center [170, 44] width 32 height 17
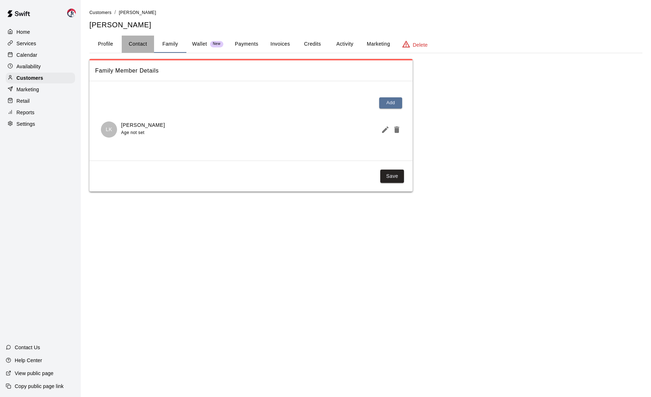
click at [140, 44] on button "Contact" at bounding box center [138, 44] width 32 height 17
select select "**"
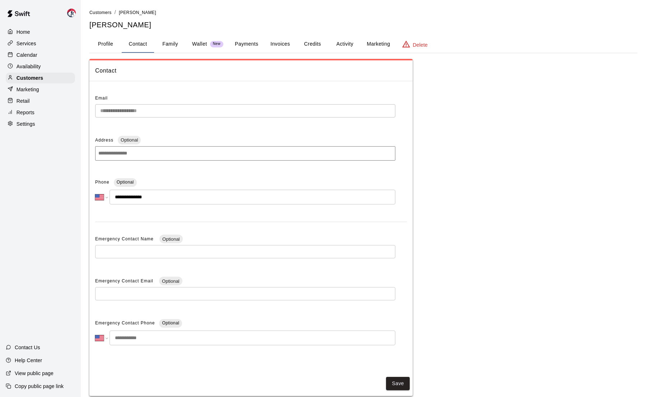
click at [103, 45] on button "Profile" at bounding box center [105, 44] width 32 height 17
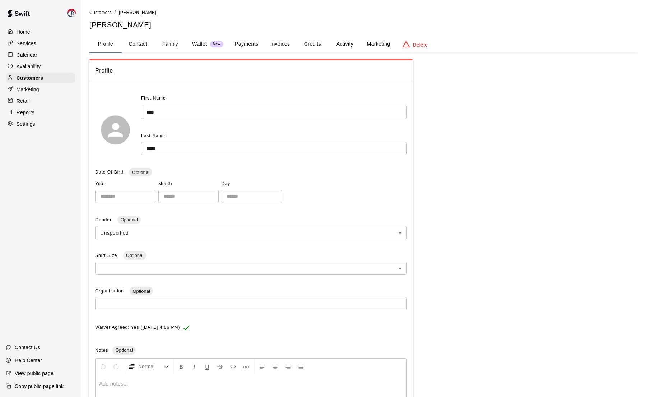
click at [130, 41] on button "Contact" at bounding box center [138, 44] width 32 height 17
select select "**"
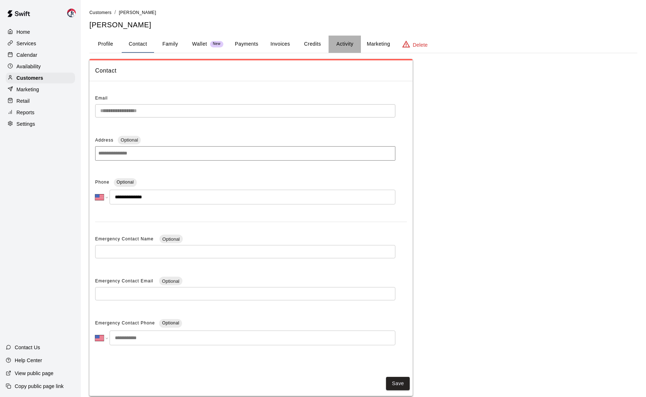
click at [347, 43] on button "Activity" at bounding box center [345, 44] width 32 height 17
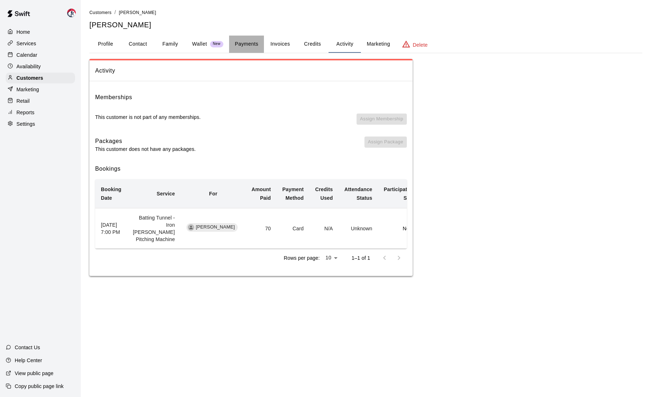
click at [253, 43] on button "Payments" at bounding box center [246, 44] width 35 height 17
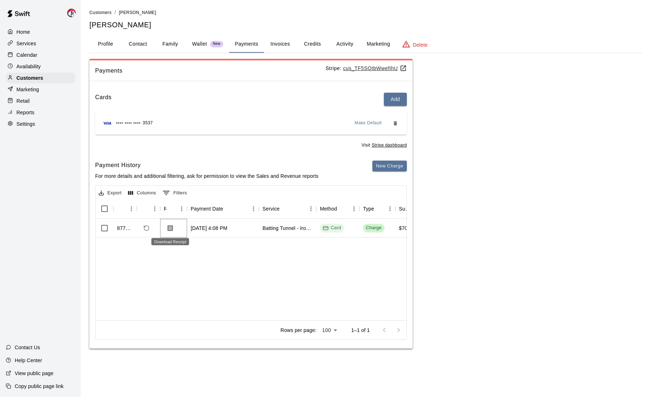
click at [172, 227] on icon "Download Receipt" at bounding box center [170, 227] width 7 height 7
click at [139, 45] on button "Contact" at bounding box center [138, 44] width 32 height 17
select select "**"
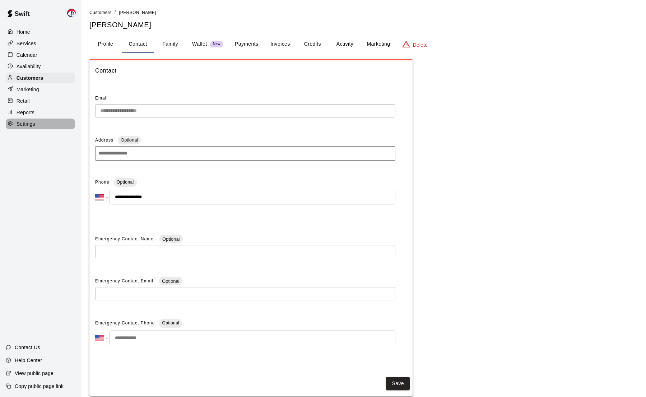
click at [30, 124] on p "Settings" at bounding box center [26, 123] width 19 height 7
select select "**"
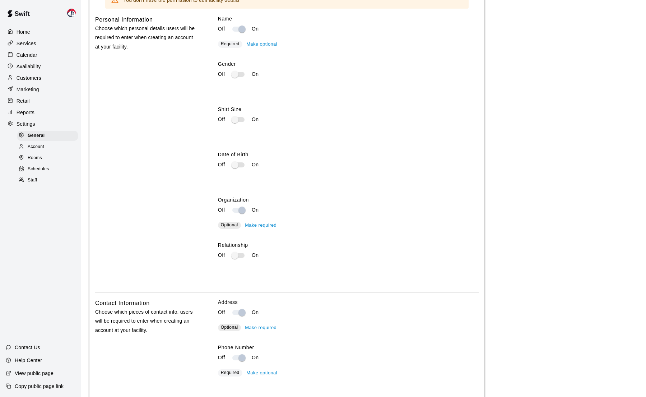
scroll to position [1204, 0]
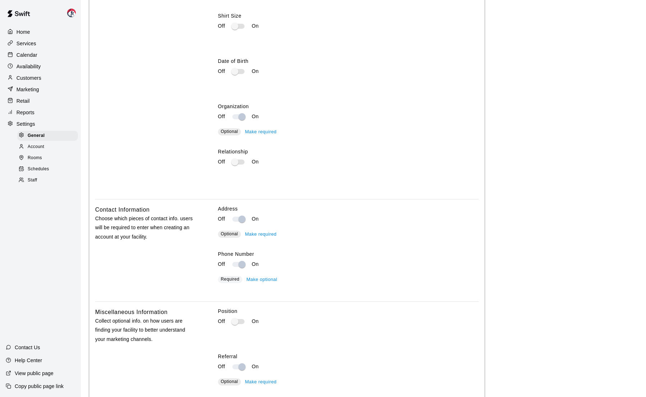
click at [261, 231] on button "Make required" at bounding box center [260, 234] width 35 height 11
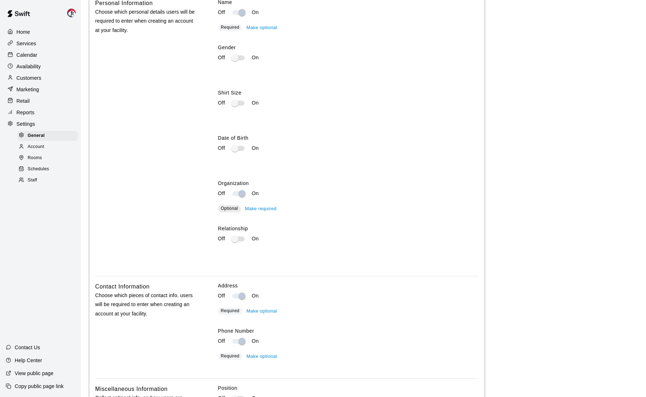
scroll to position [1167, 0]
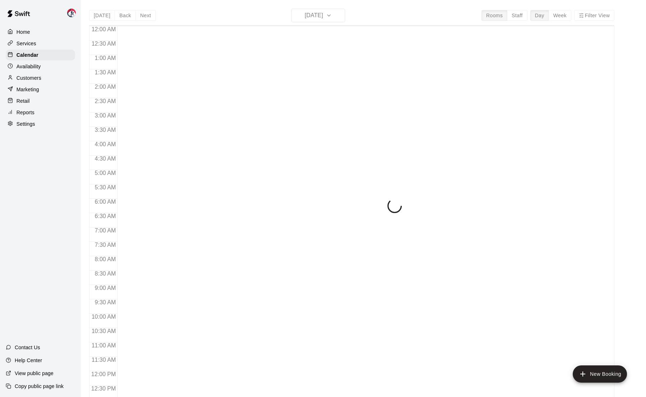
scroll to position [311, 0]
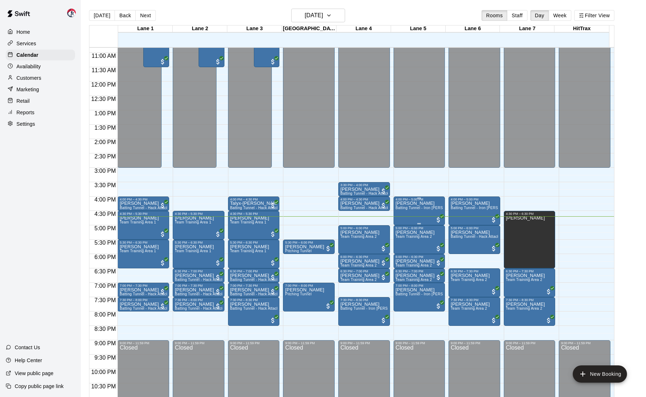
click at [416, 203] on p "[PERSON_NAME]" at bounding box center [419, 203] width 47 height 0
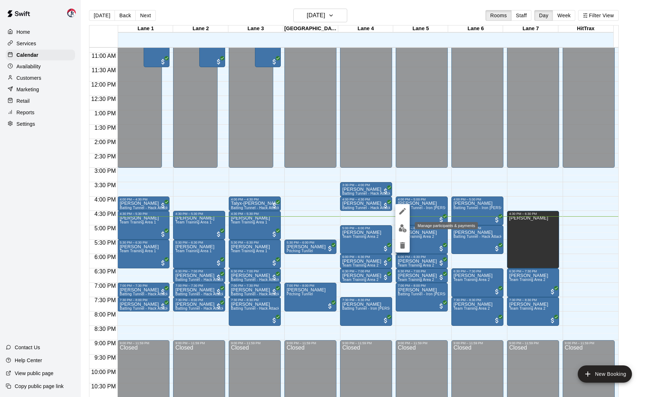
click at [405, 228] on img "edit" at bounding box center [403, 228] width 8 height 8
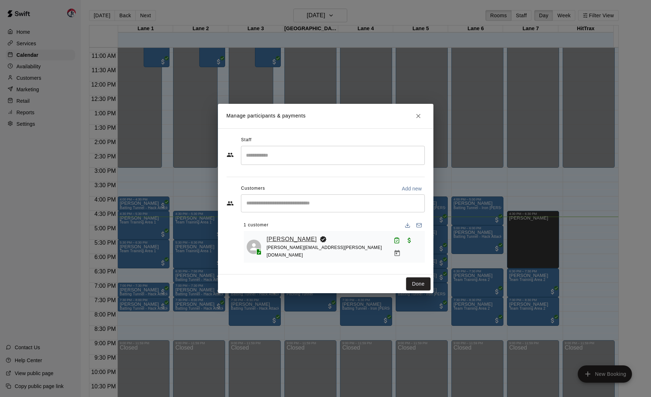
click at [317, 241] on link "Joshua-Dylan Hannum" at bounding box center [292, 238] width 50 height 9
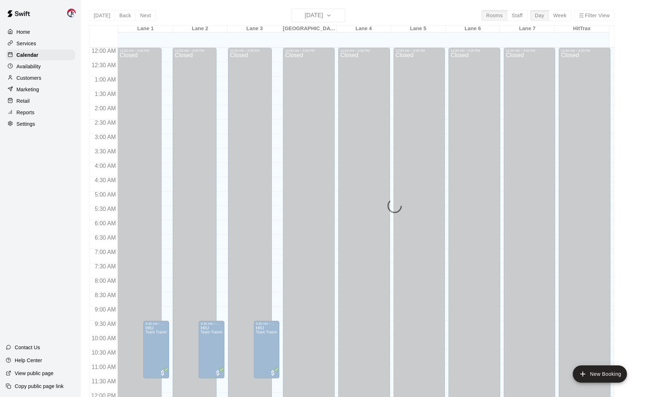
scroll to position [311, 0]
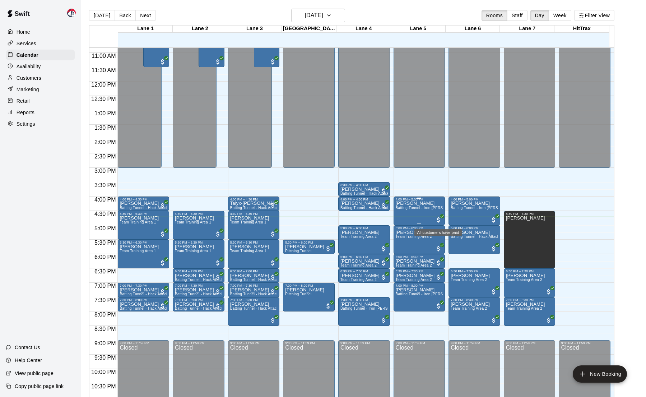
click at [438, 220] on span "All customers have paid" at bounding box center [438, 219] width 7 height 7
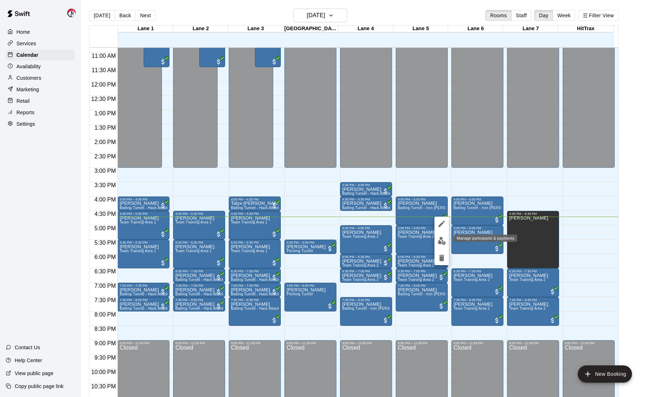
click at [444, 242] on img "edit" at bounding box center [442, 241] width 8 height 8
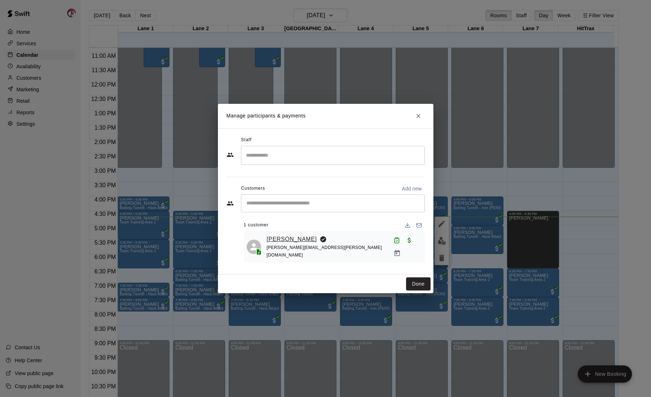
click at [317, 239] on link "Joshua-Dylan Hannum" at bounding box center [292, 238] width 50 height 9
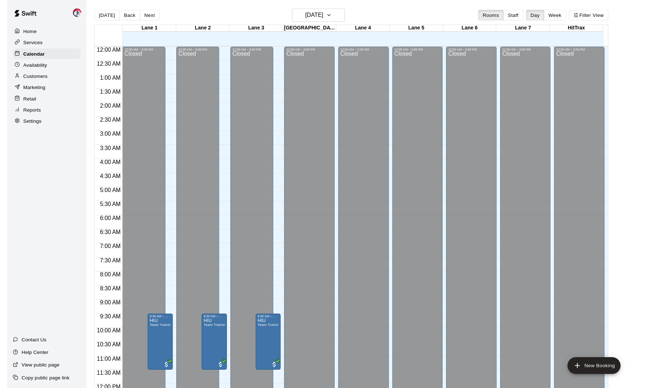
scroll to position [311, 0]
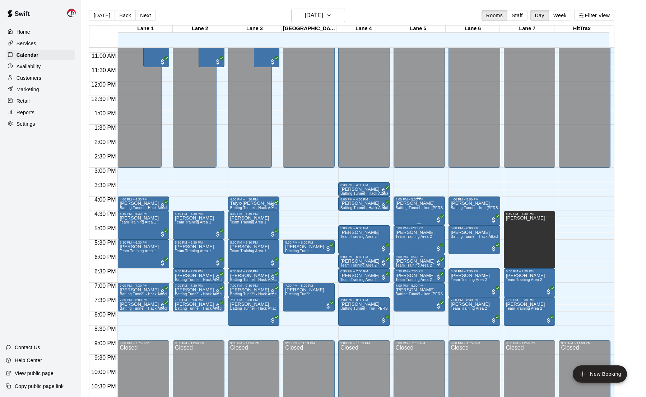
click at [407, 203] on p "Joshua-Dylan Hannum" at bounding box center [419, 203] width 47 height 0
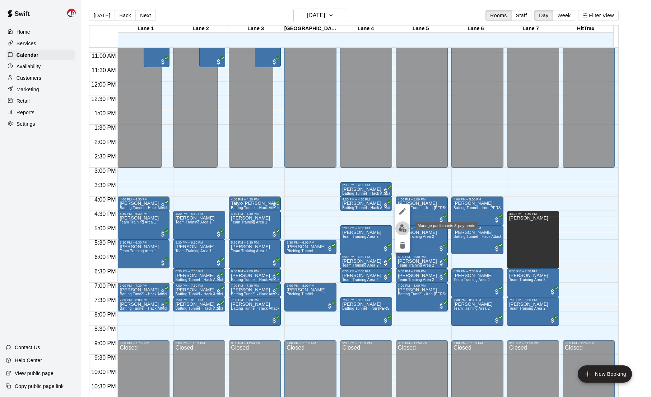
click at [400, 229] on img "edit" at bounding box center [403, 228] width 8 height 8
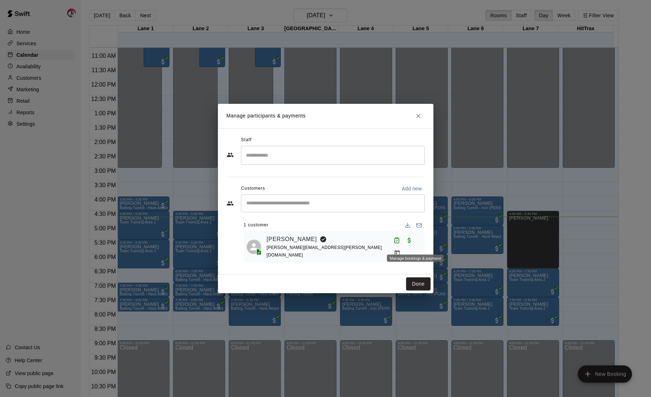
click at [401, 250] on icon "Manage bookings & payment" at bounding box center [397, 253] width 7 height 7
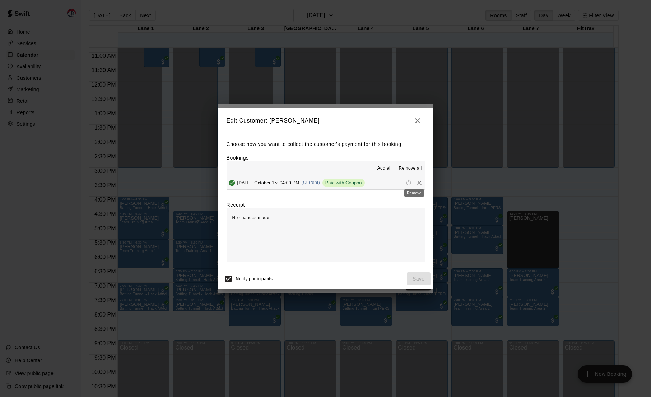
click at [416, 181] on icon "Remove" at bounding box center [419, 182] width 7 height 7
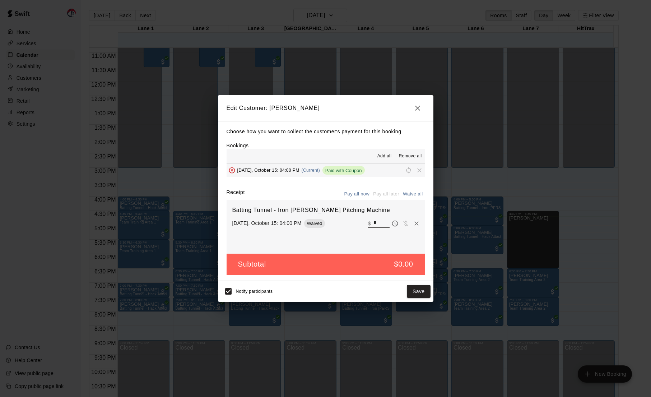
drag, startPoint x: 378, startPoint y: 222, endPoint x: 348, endPoint y: 218, distance: 30.0
click at [348, 218] on div "Wednesday, October 15: 04:00 PM Waived ​ $ *" at bounding box center [325, 223] width 187 height 11
type input "***"
click at [355, 192] on button "Pay all now" at bounding box center [357, 194] width 29 height 11
click at [414, 170] on span "Remove" at bounding box center [419, 169] width 11 height 5
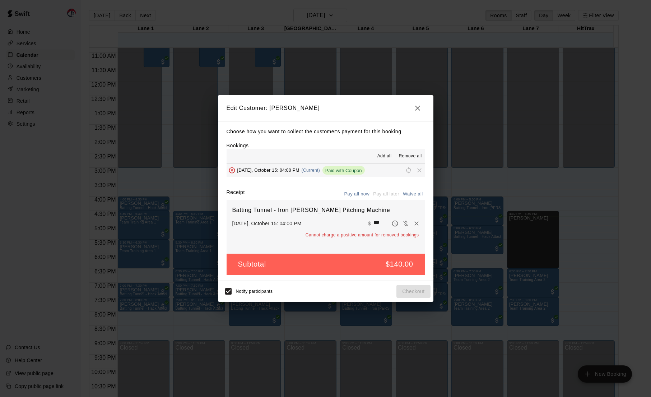
click at [420, 110] on icon "button" at bounding box center [417, 108] width 9 height 9
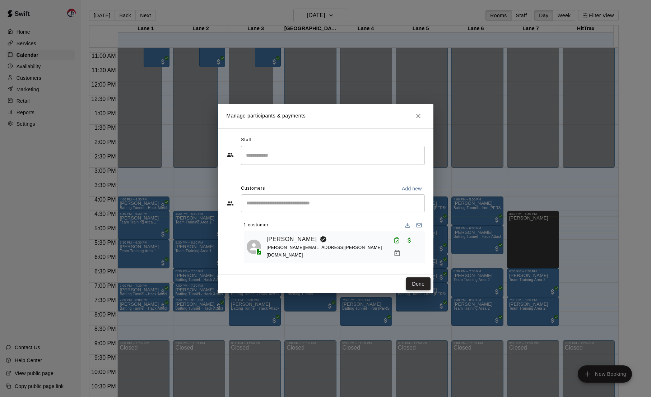
click at [418, 285] on button "Done" at bounding box center [418, 283] width 24 height 13
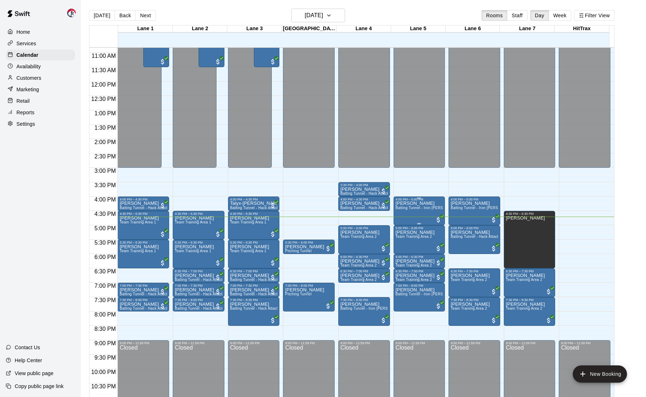
click at [424, 206] on div "Joshua-Dylan Hannum Batting Tunnel - Iron Mike Pitching Machine" at bounding box center [419, 399] width 47 height 397
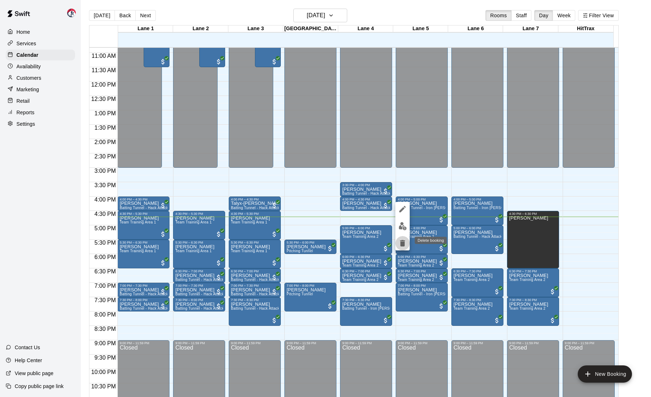
click at [403, 243] on icon "delete" at bounding box center [402, 243] width 5 height 6
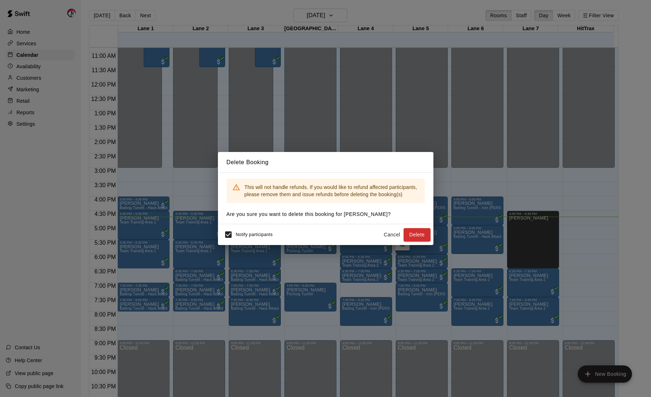
click at [266, 234] on span "Notify participants" at bounding box center [254, 234] width 37 height 5
click at [408, 234] on button "Delete" at bounding box center [417, 234] width 27 height 13
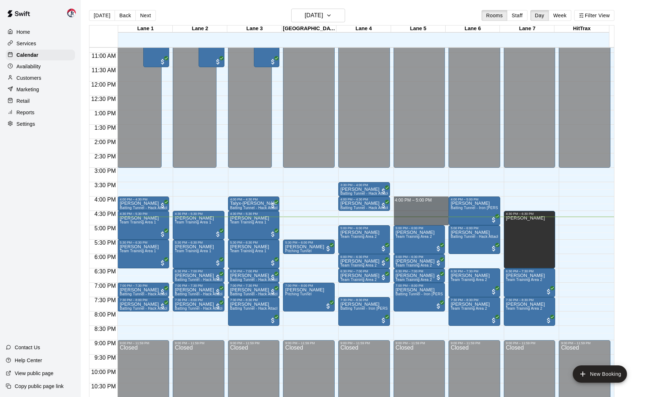
drag, startPoint x: 432, startPoint y: 200, endPoint x: 431, endPoint y: 223, distance: 22.3
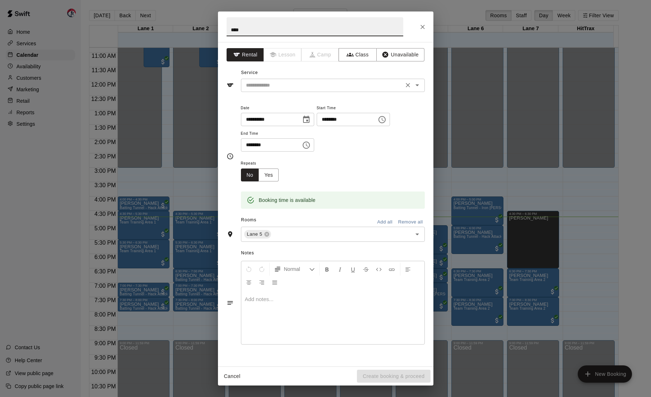
type input "****"
click at [290, 87] on input "text" at bounding box center [322, 85] width 158 height 9
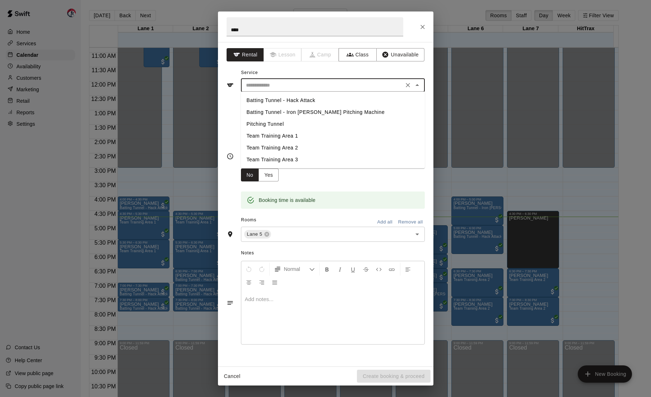
click at [299, 111] on li "Batting Tunnel - Iron Mike Pitching Machine" at bounding box center [333, 112] width 184 height 12
type input "**********"
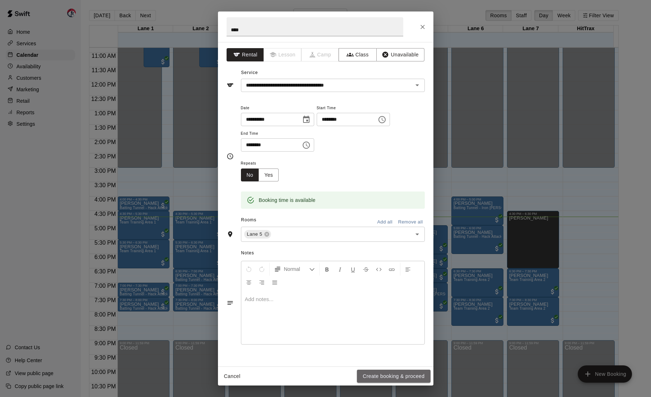
drag, startPoint x: 393, startPoint y: 377, endPoint x: 386, endPoint y: 372, distance: 8.1
click at [393, 377] on button "Create booking & proceed" at bounding box center [393, 376] width 73 height 13
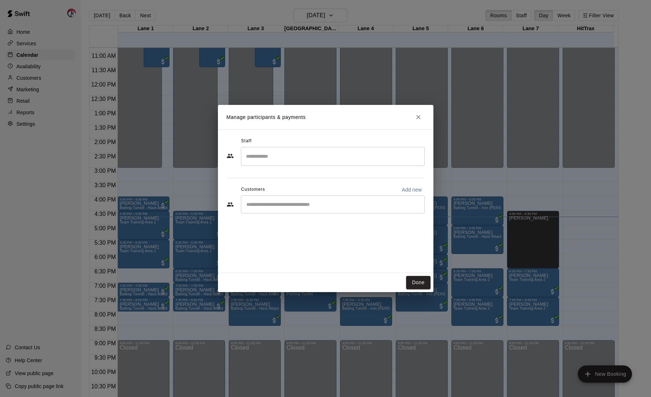
click at [279, 202] on input "Start typing to search customers..." at bounding box center [332, 204] width 177 height 7
type input "****"
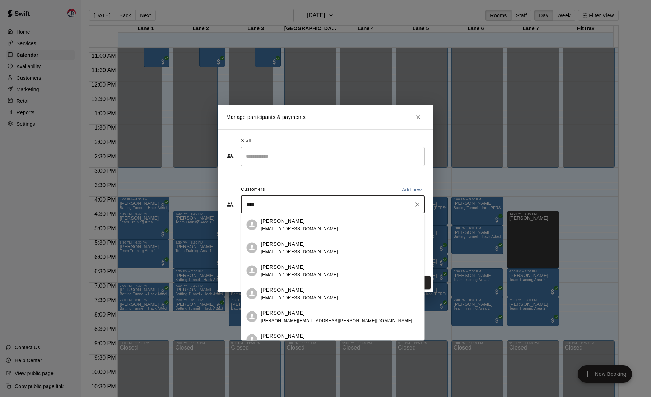
click at [297, 320] on span "joshua.hannum@gmail.com" at bounding box center [337, 320] width 152 height 5
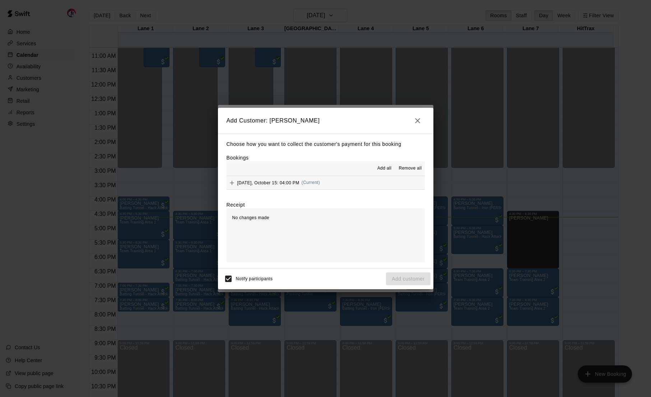
click at [381, 166] on span "Add all" at bounding box center [384, 168] width 14 height 7
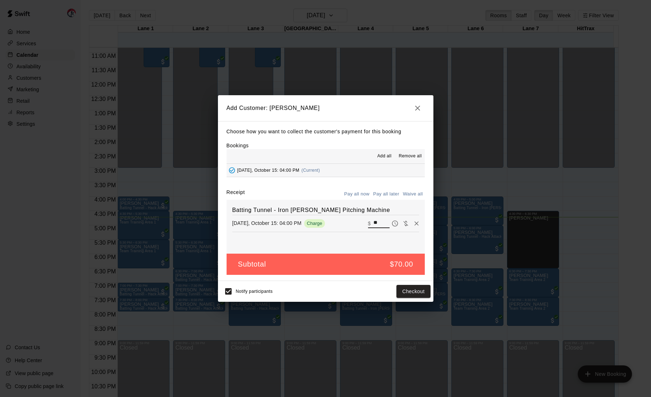
drag, startPoint x: 378, startPoint y: 220, endPoint x: 324, endPoint y: 210, distance: 55.6
click at [324, 210] on div "Batting Tunnel - Iron Mike Pitching Machine Wednesday, October 15: 04:00 PM Cha…" at bounding box center [326, 227] width 198 height 54
type input "***"
click at [416, 291] on button "Checkout" at bounding box center [413, 291] width 34 height 13
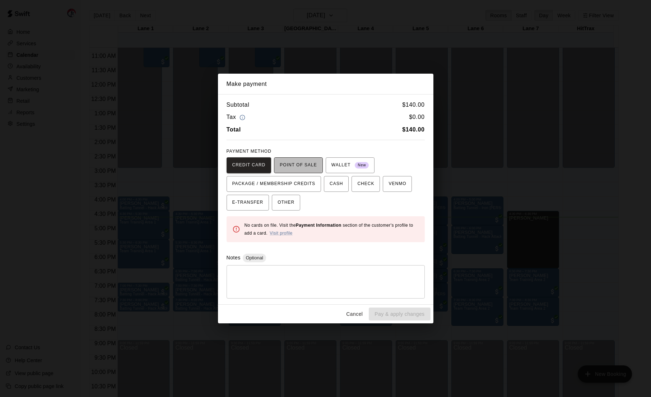
click at [299, 163] on span "POINT OF SALE" at bounding box center [298, 164] width 37 height 11
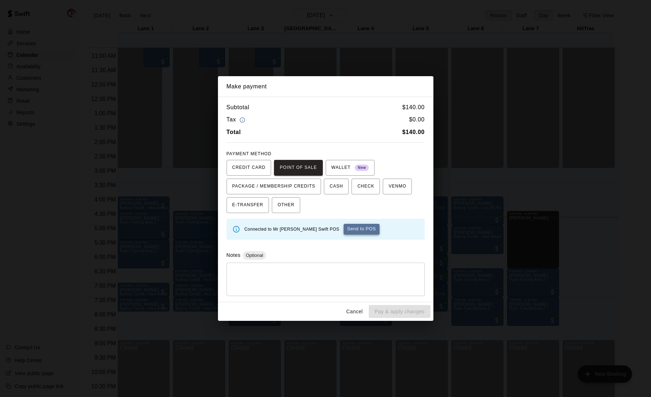
click at [344, 229] on button "Send to POS" at bounding box center [362, 229] width 36 height 11
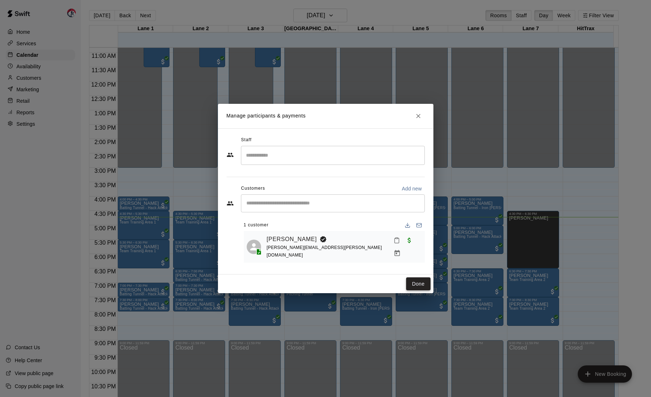
click at [419, 280] on button "Done" at bounding box center [418, 283] width 24 height 13
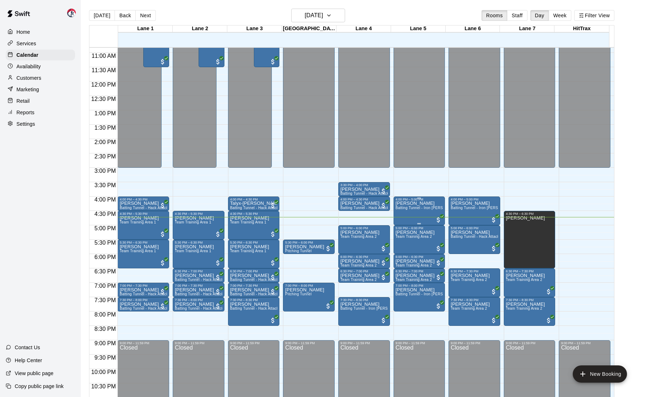
click at [411, 214] on div "Josh Batting Tunnel - Iron Mike Pitching Machine" at bounding box center [419, 399] width 47 height 397
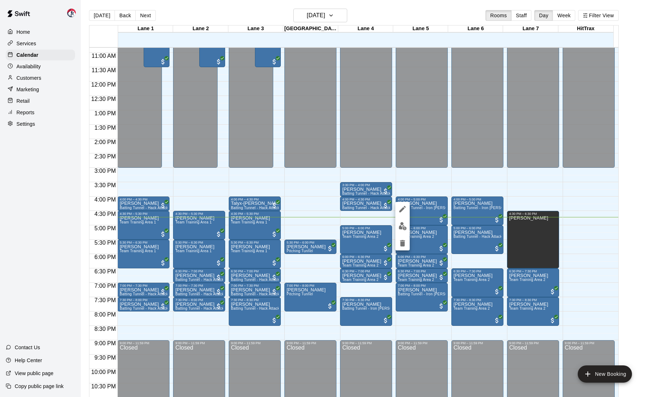
click at [65, 182] on div at bounding box center [325, 198] width 651 height 397
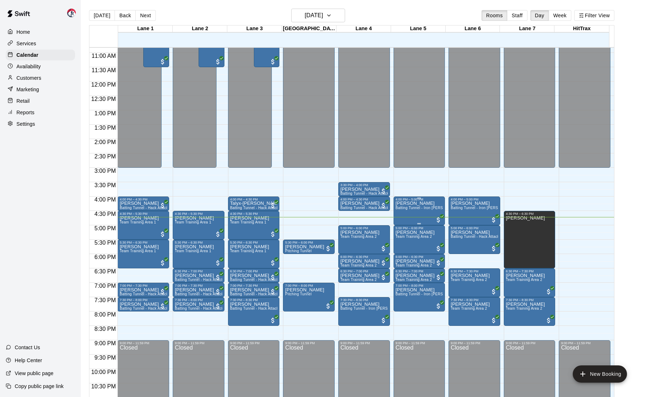
click at [405, 215] on div "Josh Batting Tunnel - Iron Mike Pitching Machine" at bounding box center [419, 399] width 47 height 397
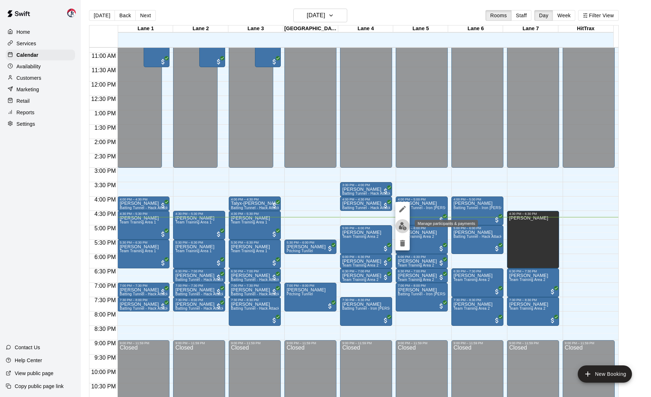
click at [402, 226] on img "edit" at bounding box center [403, 226] width 8 height 8
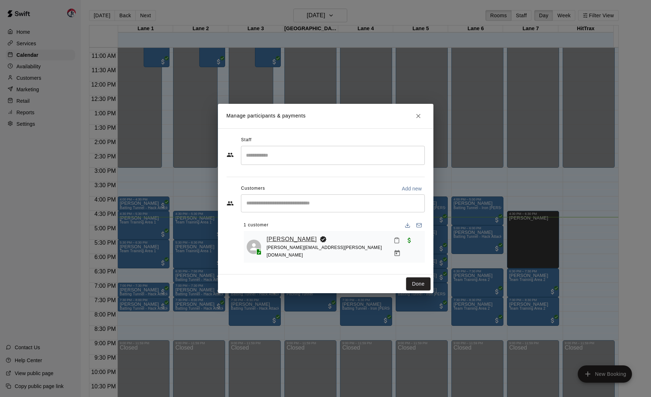
click at [304, 242] on link "Joshua-Dylan Hannum" at bounding box center [292, 238] width 50 height 9
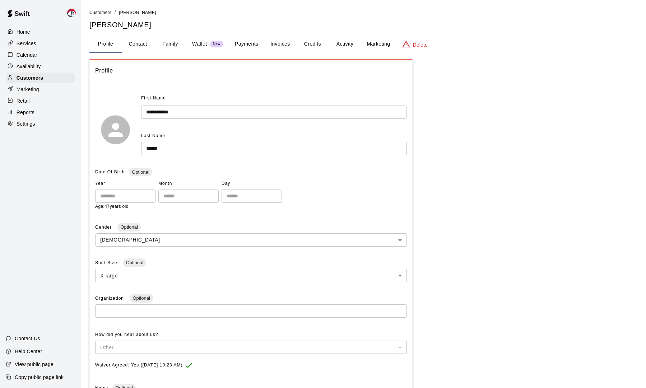
click at [23, 53] on p "Calendar" at bounding box center [27, 54] width 21 height 7
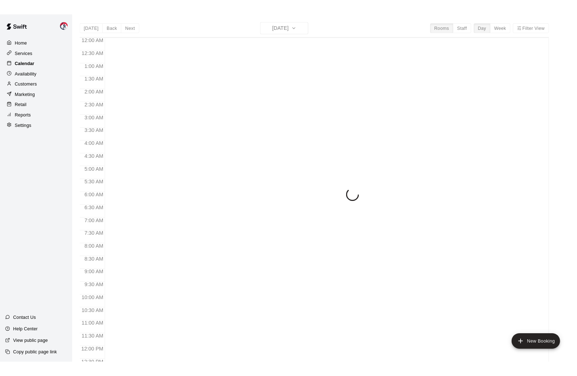
scroll to position [320, 0]
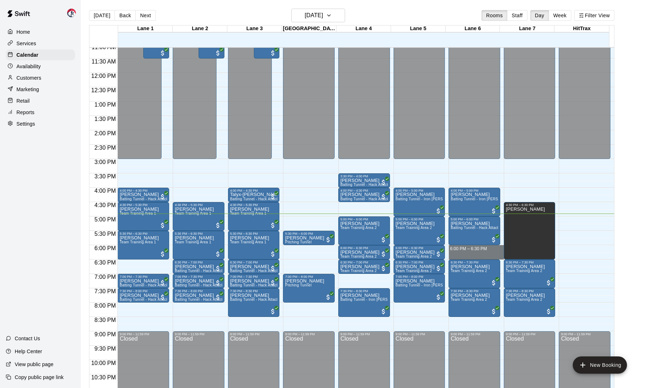
drag, startPoint x: 457, startPoint y: 248, endPoint x: 462, endPoint y: 256, distance: 9.0
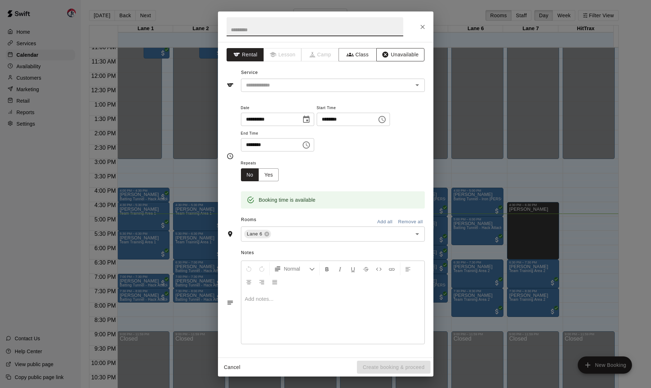
click at [400, 52] on button "Unavailable" at bounding box center [400, 54] width 48 height 13
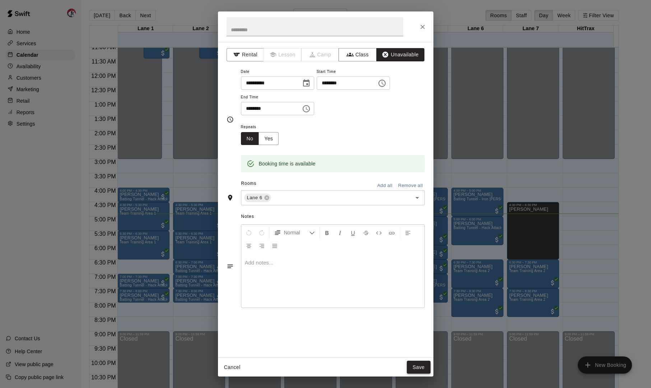
click at [421, 365] on button "Save" at bounding box center [419, 367] width 24 height 13
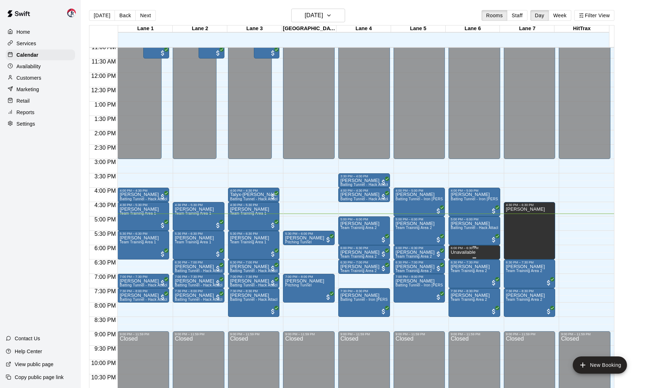
click at [464, 252] on p "Unavailable" at bounding box center [463, 252] width 25 height 0
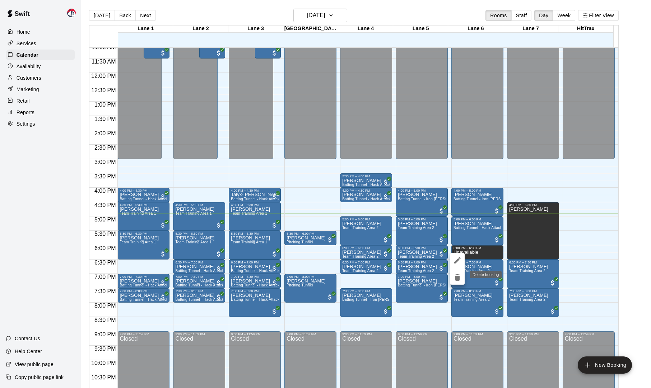
click at [458, 278] on icon "delete" at bounding box center [457, 277] width 5 height 6
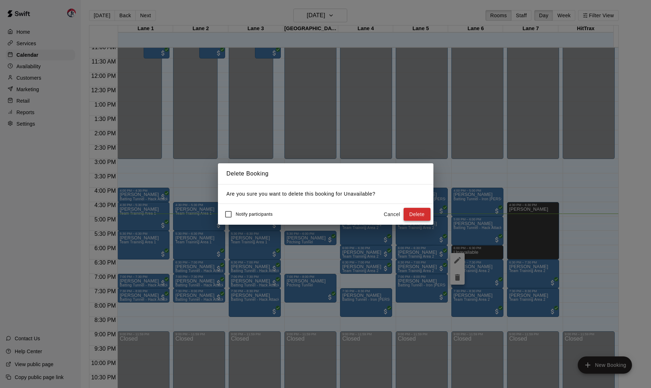
click at [412, 214] on button "Delete" at bounding box center [417, 214] width 27 height 13
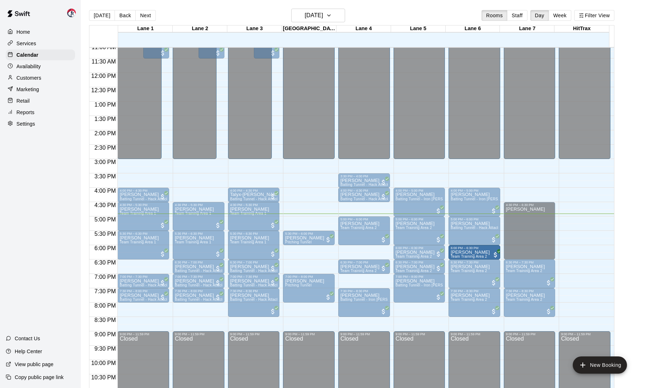
drag, startPoint x: 354, startPoint y: 254, endPoint x: 469, endPoint y: 254, distance: 115.3
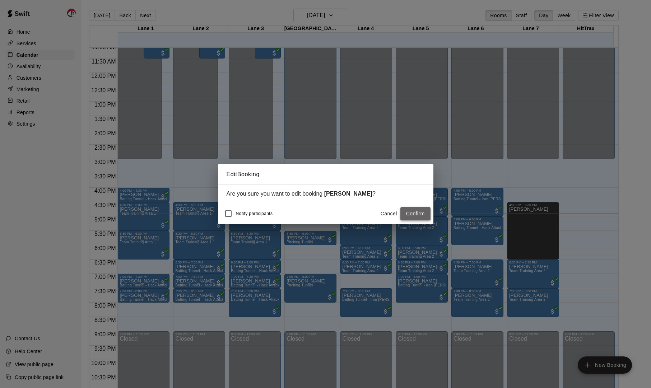
click at [408, 214] on button "Confirm" at bounding box center [415, 213] width 30 height 13
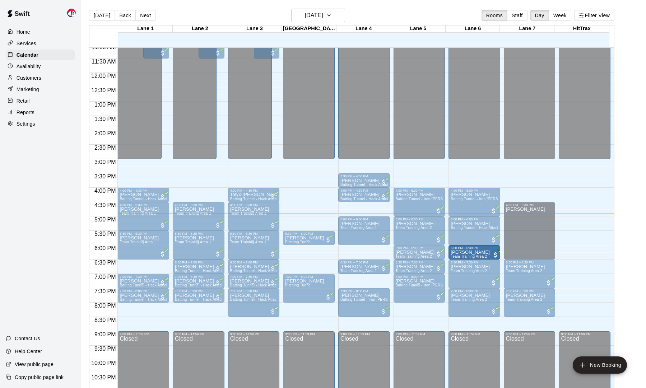
drag, startPoint x: 357, startPoint y: 250, endPoint x: 468, endPoint y: 250, distance: 111.7
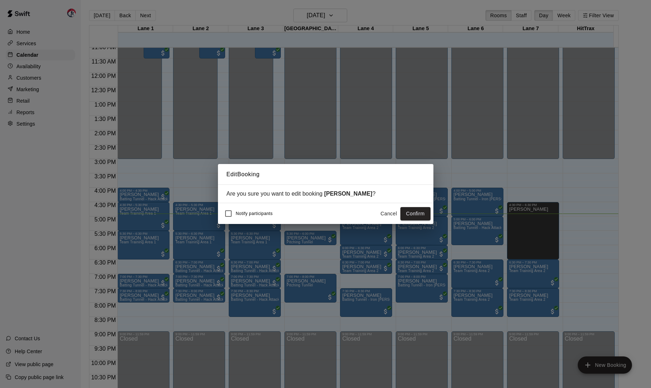
click at [386, 214] on button "Cancel" at bounding box center [388, 213] width 23 height 13
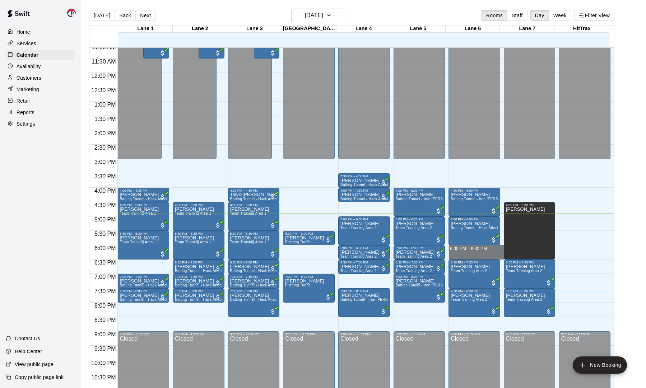
drag, startPoint x: 470, startPoint y: 248, endPoint x: 471, endPoint y: 256, distance: 8.0
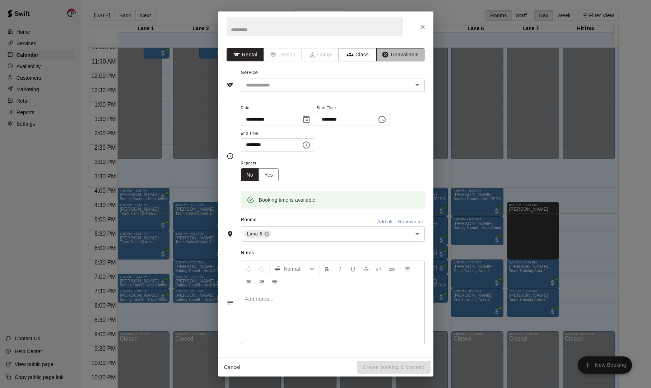
click at [411, 54] on button "Unavailable" at bounding box center [400, 54] width 48 height 13
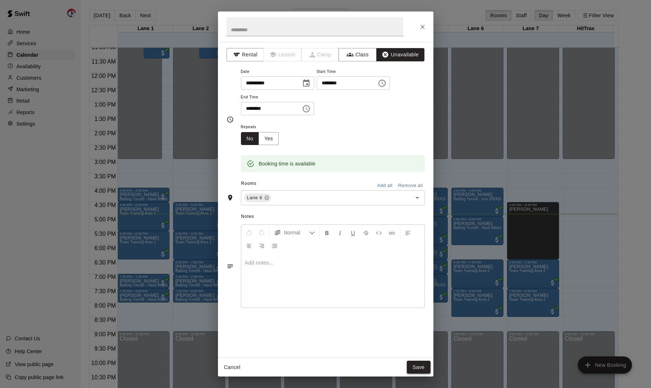
click at [422, 362] on button "Save" at bounding box center [419, 367] width 24 height 13
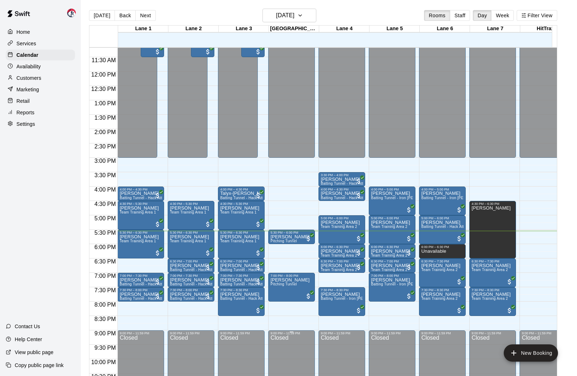
scroll to position [322, 0]
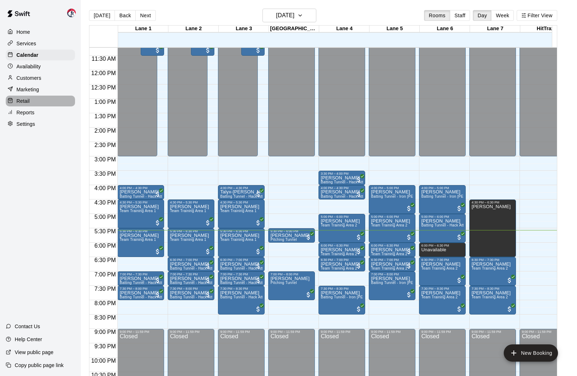
click at [33, 97] on div "Retail" at bounding box center [40, 101] width 69 height 11
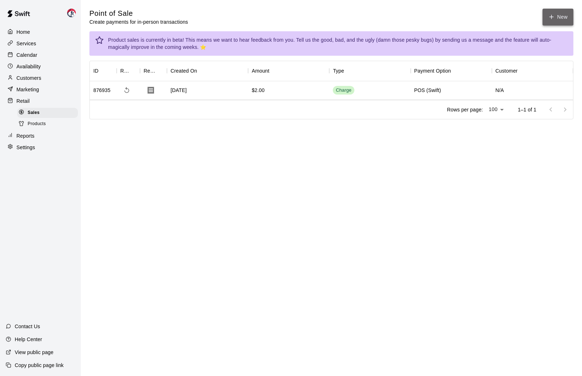
click at [557, 12] on button "New" at bounding box center [558, 17] width 31 height 17
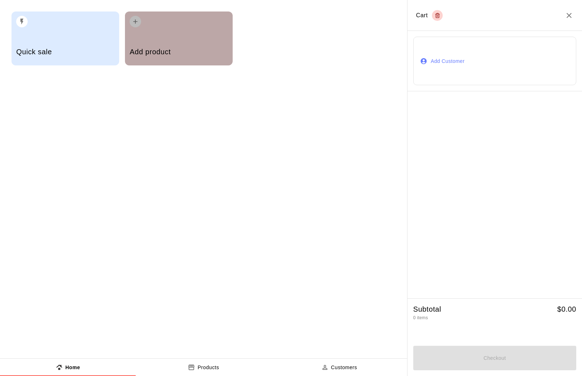
click at [189, 20] on div "button" at bounding box center [179, 19] width 98 height 16
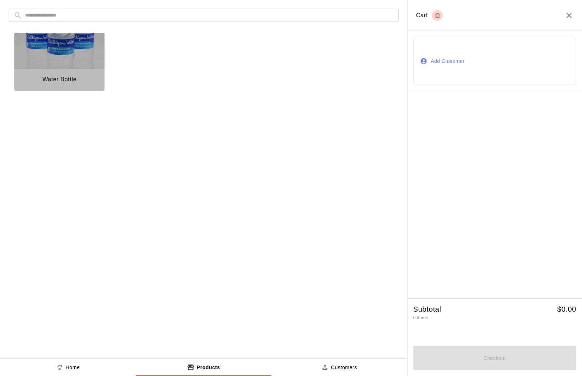
click at [48, 41] on img "button" at bounding box center [59, 51] width 90 height 36
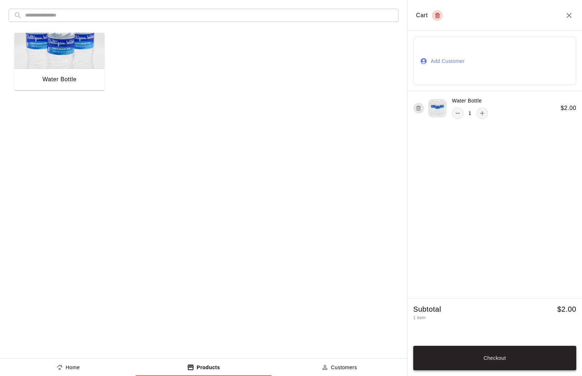
click at [547, 360] on button "Checkout" at bounding box center [494, 357] width 163 height 24
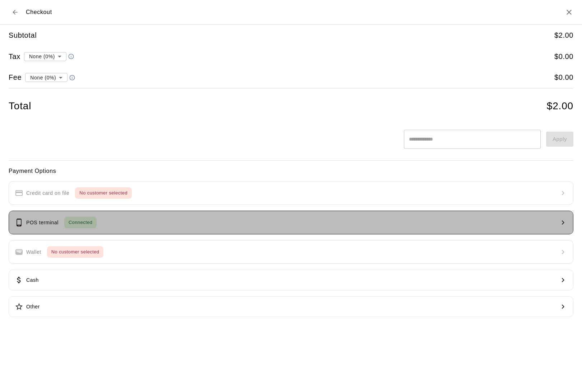
click at [234, 219] on button "POS terminal Connected" at bounding box center [291, 222] width 565 height 24
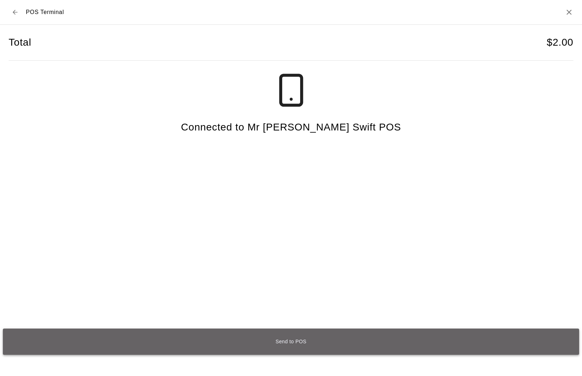
click at [336, 349] on button "Send to POS" at bounding box center [291, 341] width 576 height 26
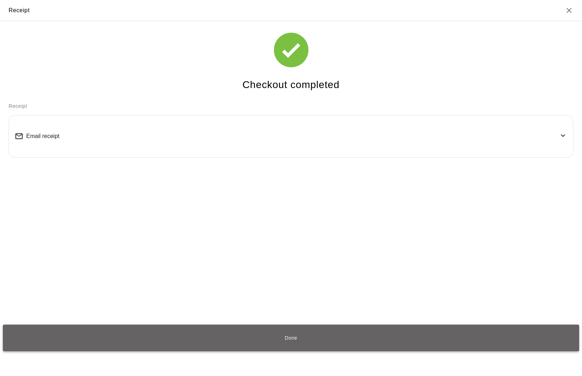
click at [327, 336] on button "Done" at bounding box center [291, 337] width 576 height 26
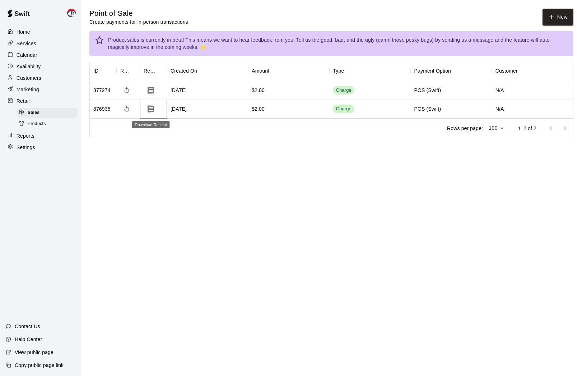
click at [154, 111] on icon "Download Receipt" at bounding box center [151, 108] width 9 height 9
click at [29, 55] on p "Calendar" at bounding box center [27, 54] width 21 height 7
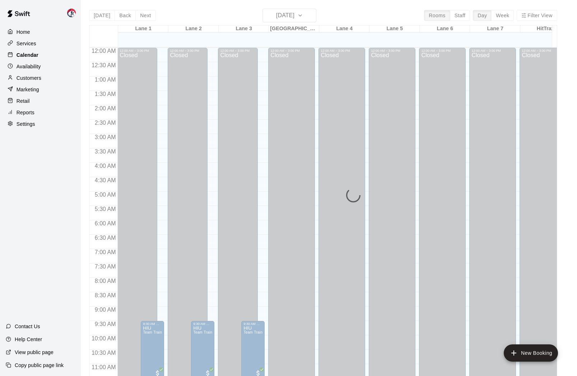
scroll to position [332, 0]
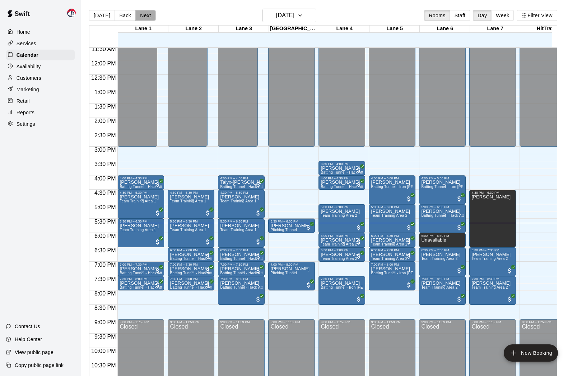
click at [145, 15] on button "Next" at bounding box center [145, 15] width 20 height 11
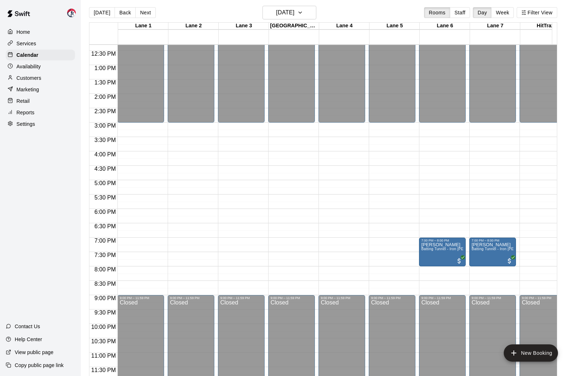
scroll to position [4, 0]
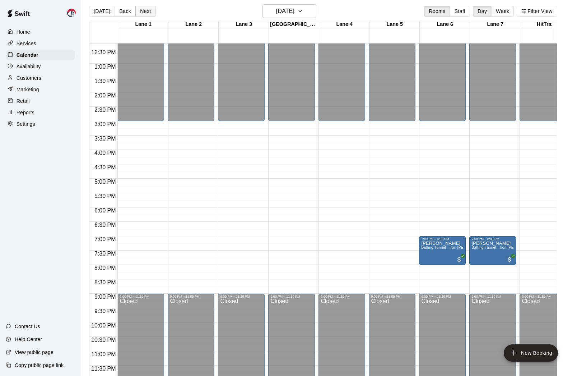
click at [151, 13] on button "Next" at bounding box center [145, 11] width 20 height 11
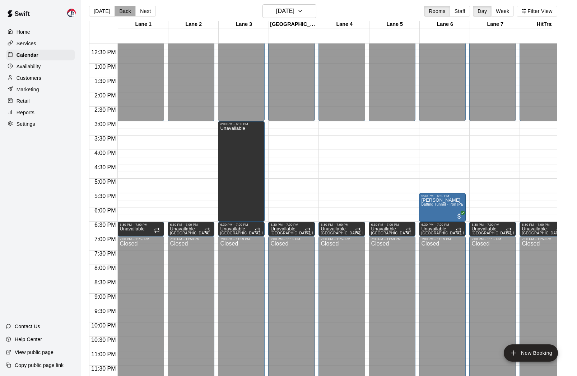
click at [128, 14] on button "Back" at bounding box center [125, 11] width 21 height 11
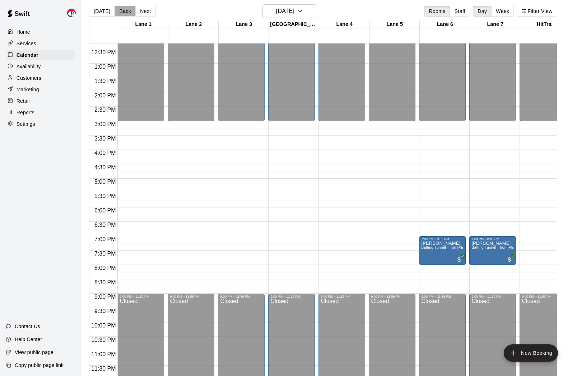
click at [128, 14] on button "Back" at bounding box center [125, 11] width 21 height 11
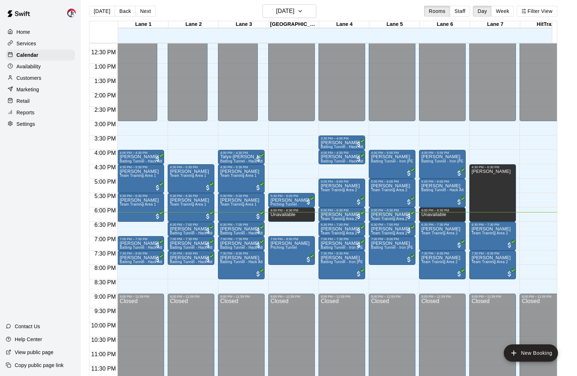
scroll to position [0, 0]
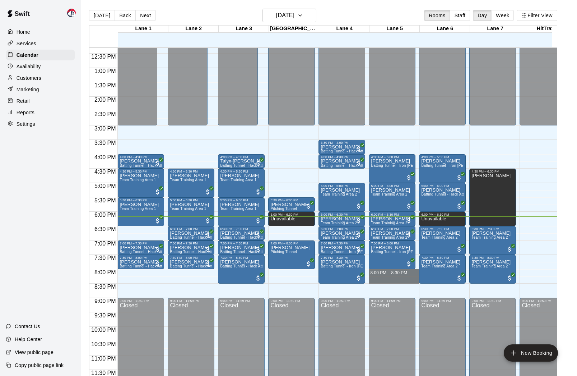
drag, startPoint x: 387, startPoint y: 269, endPoint x: 391, endPoint y: 276, distance: 8.4
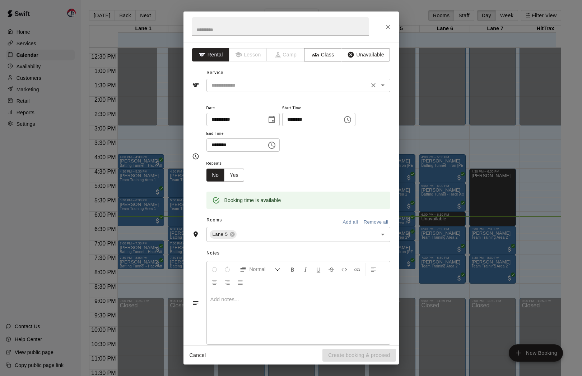
click at [236, 85] on input "text" at bounding box center [288, 85] width 158 height 9
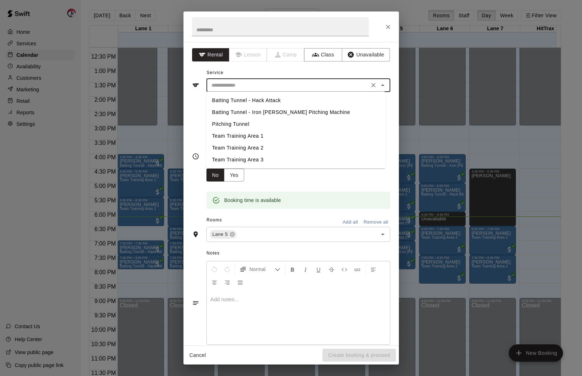
click at [247, 100] on li "Batting Tunnel - Hack Attack" at bounding box center [295, 100] width 179 height 12
type input "**********"
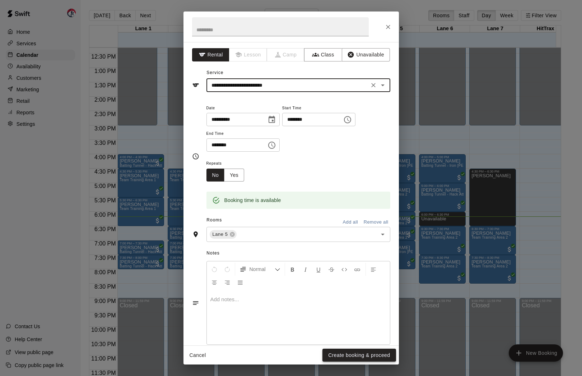
click at [362, 354] on button "Create booking & proceed" at bounding box center [358, 354] width 73 height 13
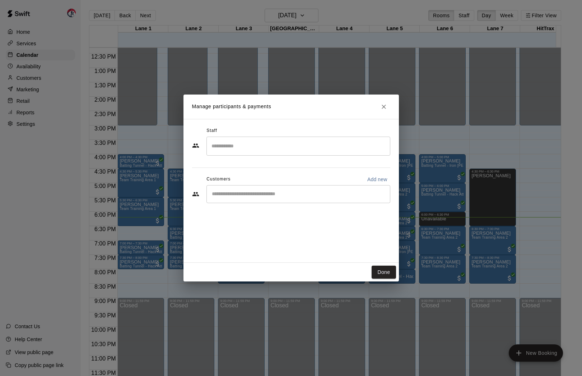
click at [241, 196] on input "Start typing to search customers..." at bounding box center [298, 193] width 177 height 7
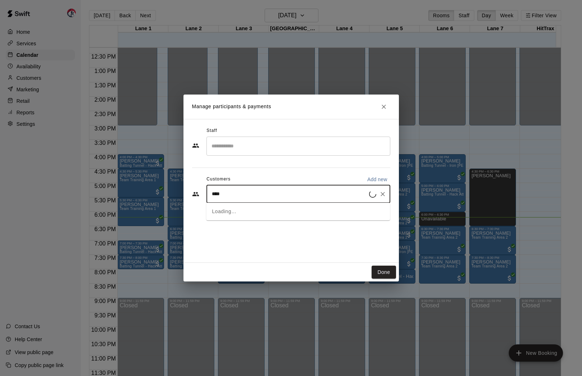
type input "*****"
click at [294, 218] on div "Diego Guerrero diego.guerrero2772@gmail.com" at bounding box center [306, 213] width 158 height 15
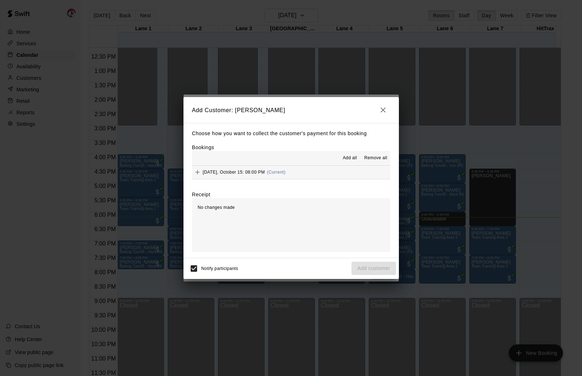
click at [354, 157] on span "Add all" at bounding box center [350, 157] width 14 height 7
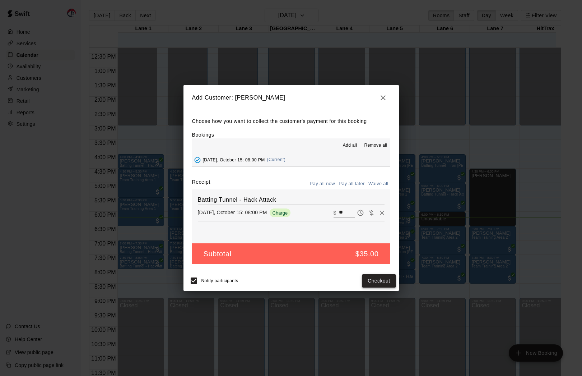
click at [376, 279] on button "Checkout" at bounding box center [379, 280] width 34 height 13
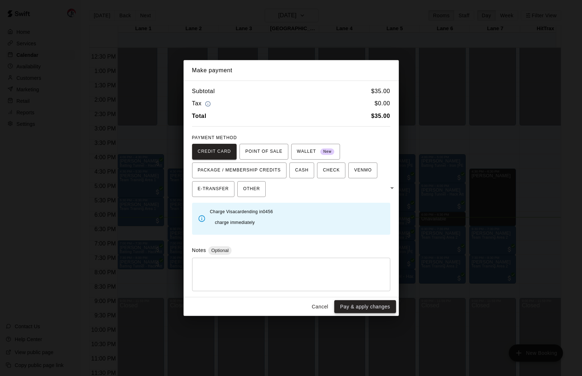
click at [354, 301] on button "Pay & apply changes" at bounding box center [364, 306] width 61 height 13
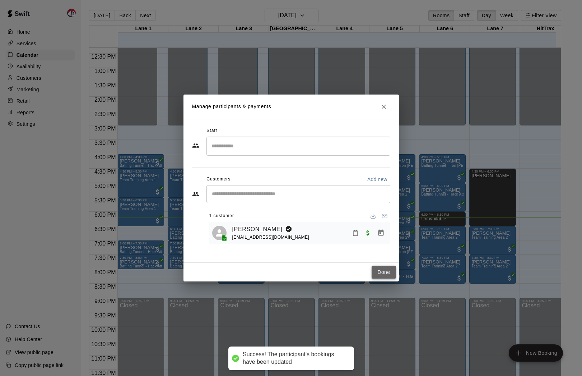
click at [380, 275] on button "Done" at bounding box center [384, 271] width 24 height 13
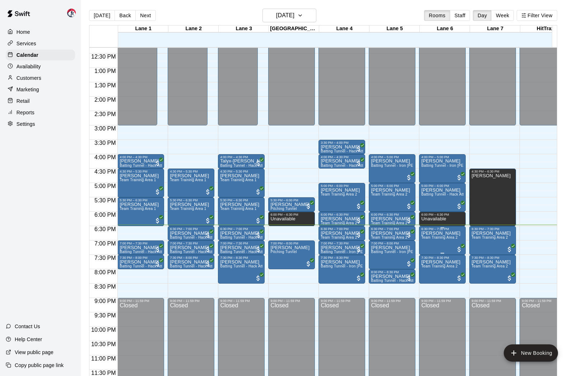
click at [433, 233] on p "Houston Hernandez" at bounding box center [440, 233] width 39 height 0
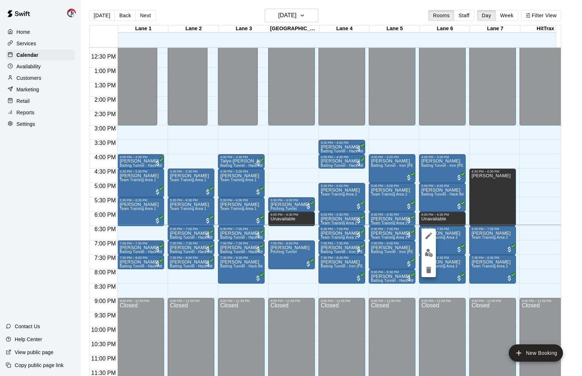
click at [453, 230] on div at bounding box center [291, 188] width 582 height 376
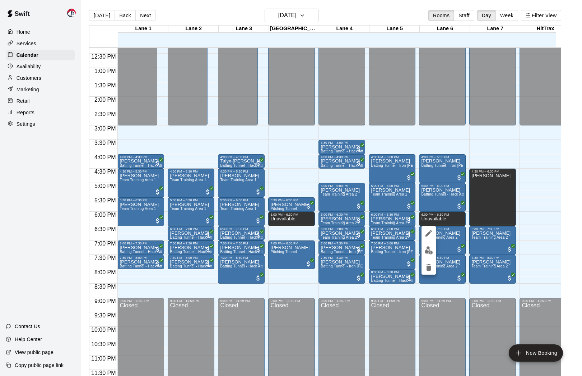
click at [453, 230] on div at bounding box center [291, 188] width 582 height 376
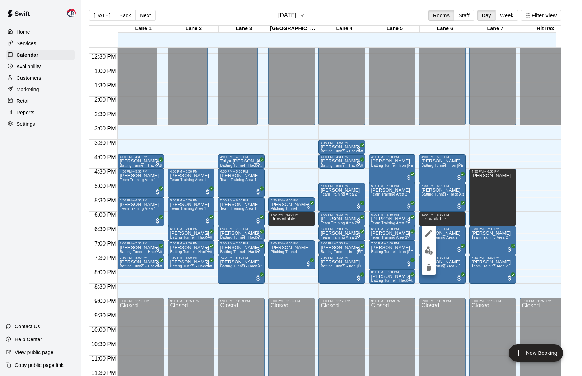
click at [448, 243] on div at bounding box center [291, 188] width 582 height 376
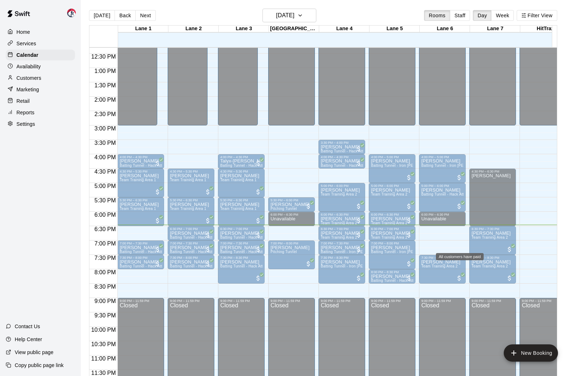
click at [458, 246] on span "All customers have paid" at bounding box center [459, 249] width 7 height 7
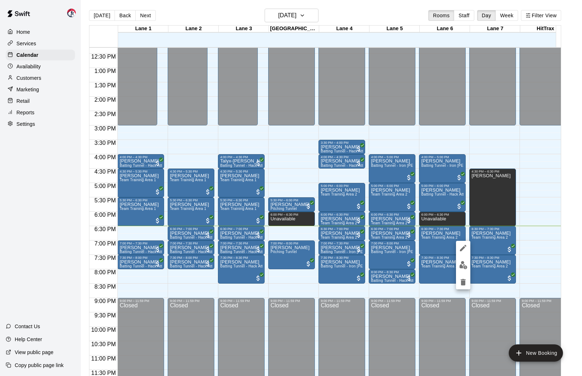
click at [185, 231] on div at bounding box center [291, 188] width 582 height 376
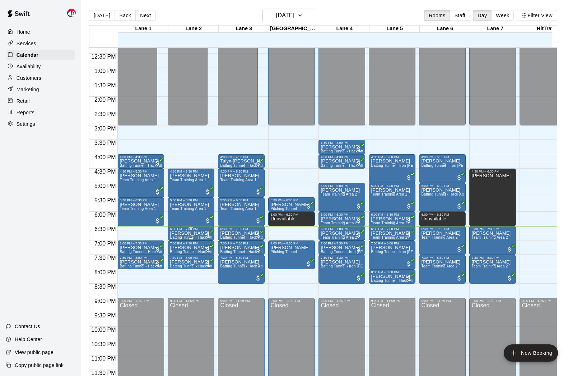
click at [192, 233] on p "David Madden" at bounding box center [191, 233] width 42 height 0
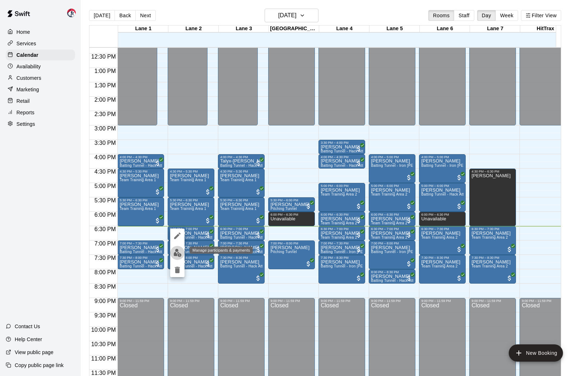
click at [177, 254] on img "edit" at bounding box center [177, 252] width 8 height 8
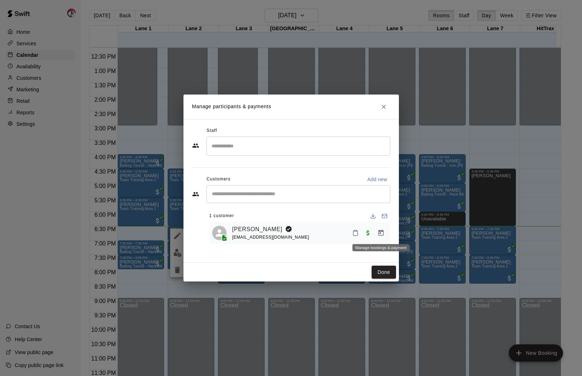
click at [380, 232] on icon "Manage bookings & payment" at bounding box center [380, 232] width 5 height 6
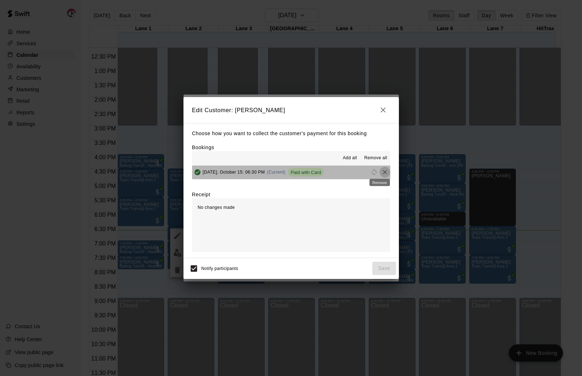
click at [383, 172] on icon "Remove" at bounding box center [385, 172] width 4 height 4
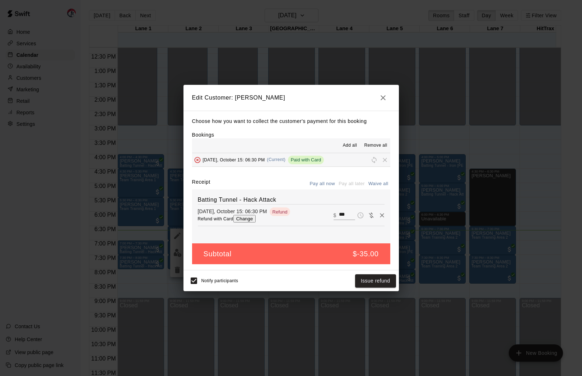
click at [382, 98] on icon "button" at bounding box center [383, 97] width 9 height 9
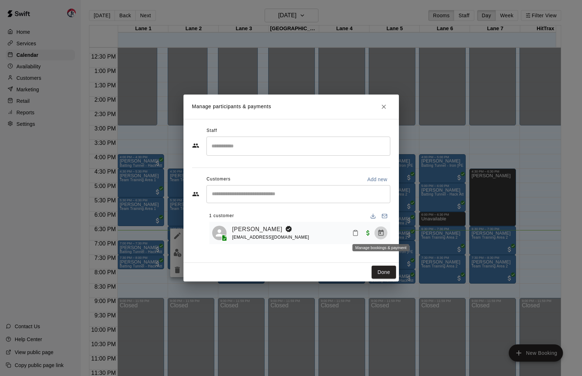
click at [382, 233] on icon "Manage bookings & payment" at bounding box center [380, 232] width 7 height 7
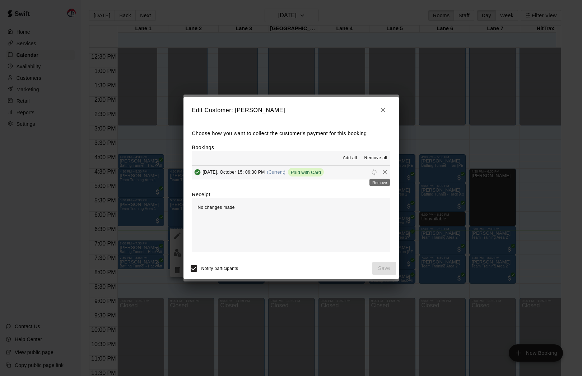
click at [381, 170] on icon "Remove" at bounding box center [384, 171] width 7 height 7
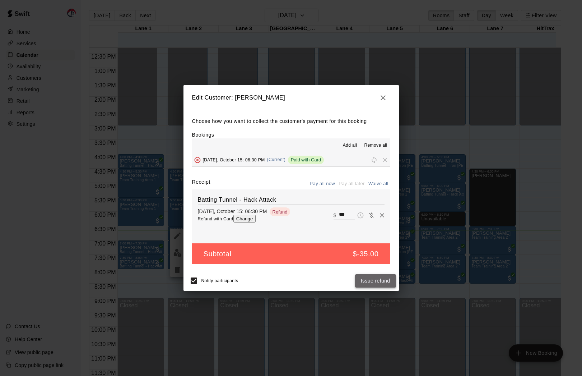
click at [367, 283] on button "Issue refund" at bounding box center [375, 280] width 41 height 13
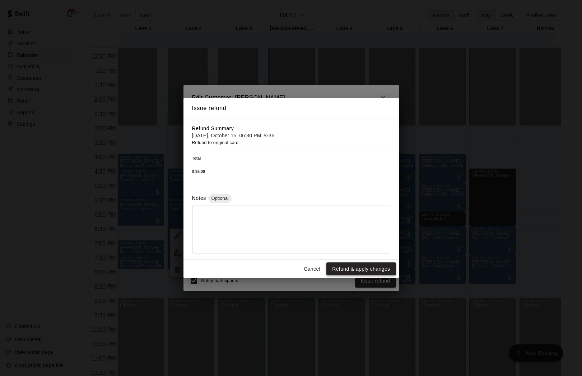
click at [354, 265] on button "Refund & apply changes" at bounding box center [360, 268] width 69 height 13
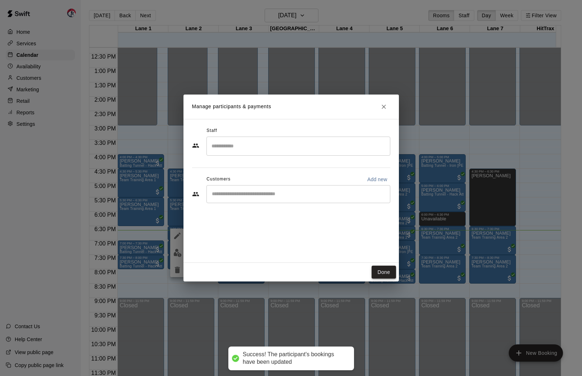
click at [382, 270] on button "Done" at bounding box center [384, 271] width 24 height 13
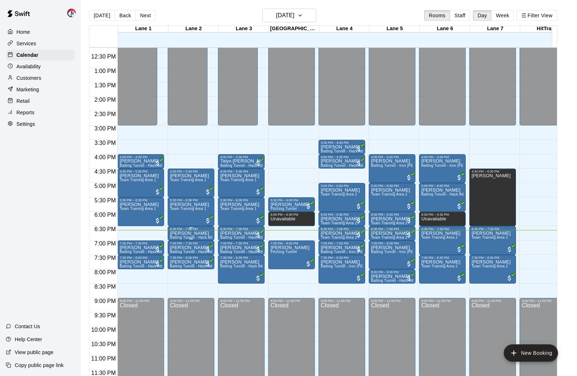
click at [191, 233] on p "David Madden" at bounding box center [191, 233] width 42 height 0
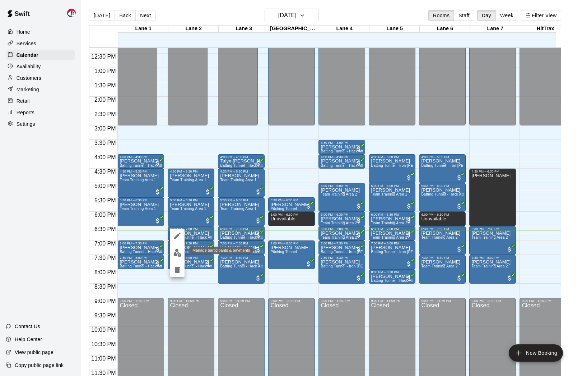
click at [176, 254] on img "edit" at bounding box center [177, 252] width 8 height 8
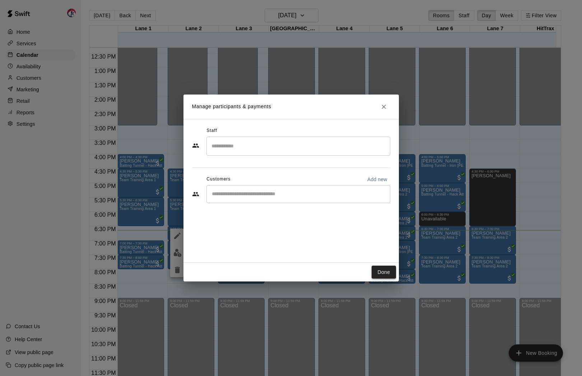
click at [383, 276] on button "Done" at bounding box center [384, 271] width 24 height 13
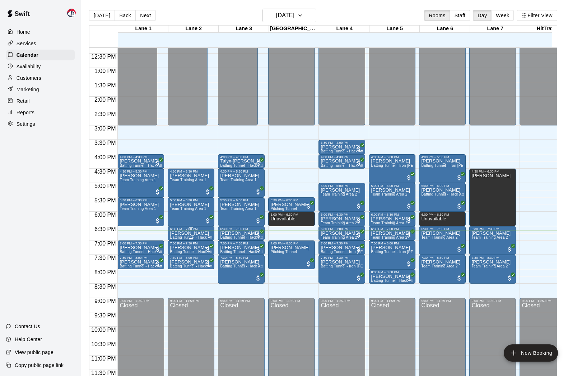
click at [191, 233] on p "David Madden" at bounding box center [191, 233] width 42 height 0
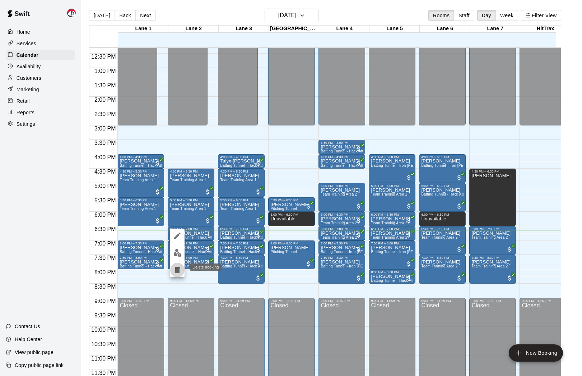
click at [177, 268] on icon "delete" at bounding box center [177, 269] width 5 height 6
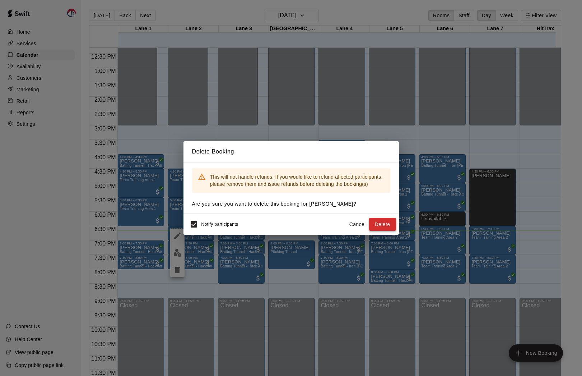
click at [385, 225] on button "Delete" at bounding box center [382, 224] width 27 height 13
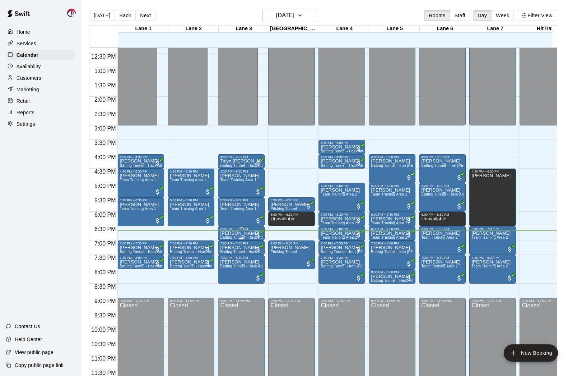
click at [230, 233] on p "David Madden" at bounding box center [241, 233] width 42 height 0
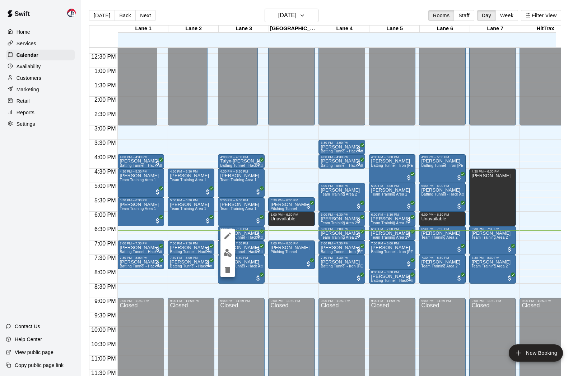
click at [226, 255] on img "edit" at bounding box center [228, 252] width 8 height 8
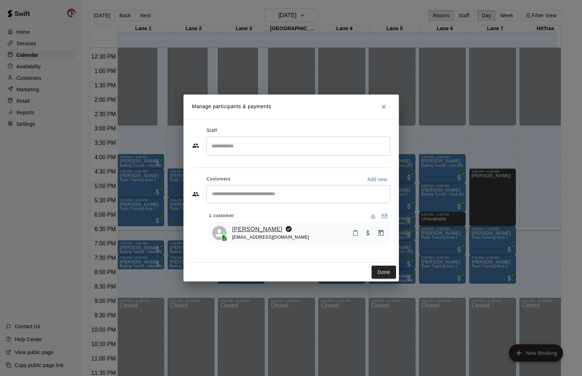
click at [245, 231] on link "David Madden" at bounding box center [257, 228] width 50 height 9
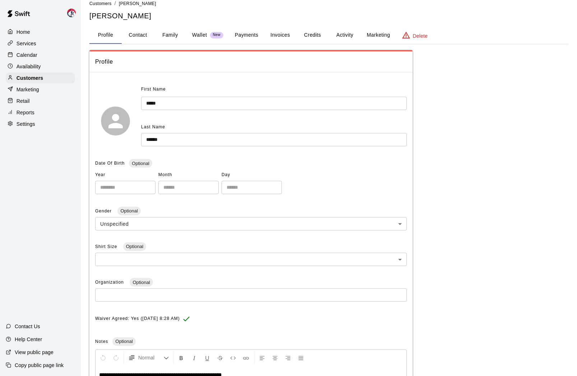
scroll to position [99, 0]
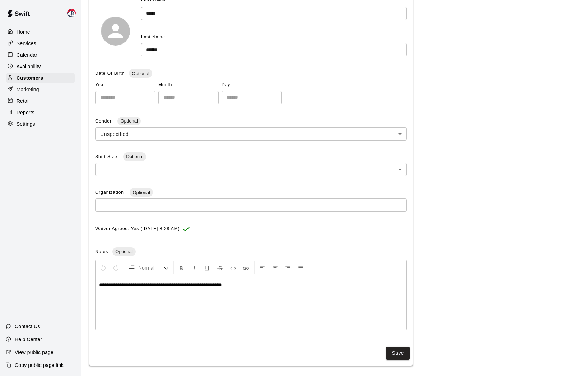
click at [265, 291] on div "**********" at bounding box center [251, 303] width 311 height 54
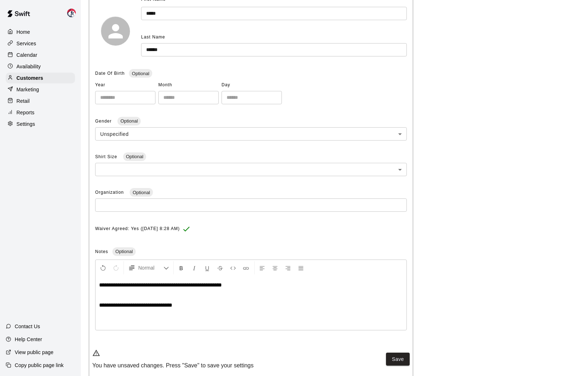
click at [196, 302] on p "**********" at bounding box center [251, 304] width 304 height 7
click at [194, 302] on span "**********" at bounding box center [155, 304] width 112 height 5
click at [245, 305] on p "**********" at bounding box center [251, 304] width 304 height 7
click at [401, 357] on button "Save" at bounding box center [398, 358] width 24 height 13
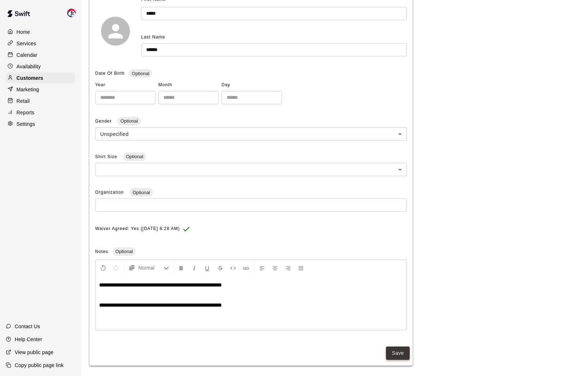
click at [406, 354] on button "Save" at bounding box center [398, 352] width 24 height 13
click at [28, 52] on p "Calendar" at bounding box center [27, 54] width 21 height 7
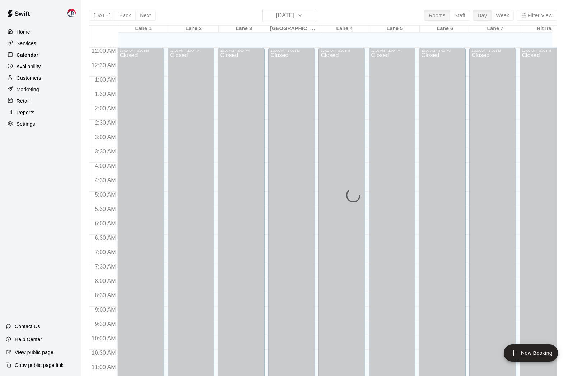
scroll to position [332, 0]
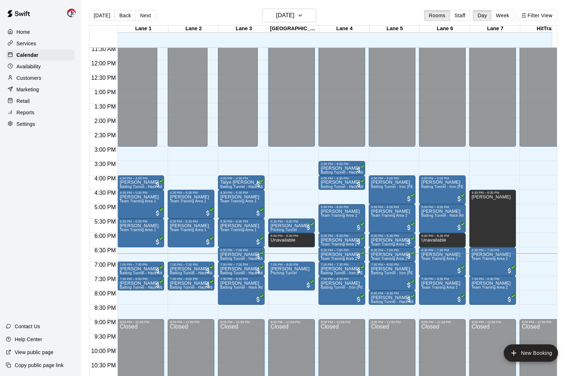
click at [34, 78] on p "Customers" at bounding box center [29, 77] width 25 height 7
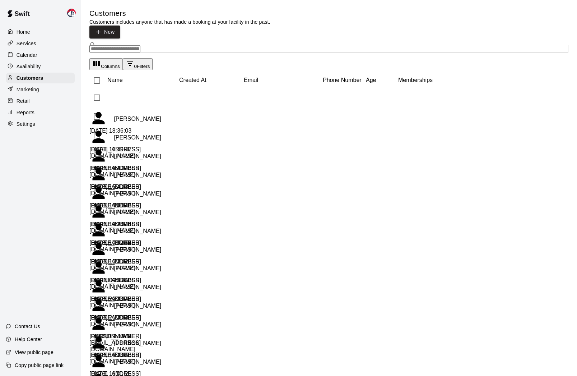
click at [224, 45] on div "​ ​" at bounding box center [328, 49] width 479 height 8
type input "*"
type input "******"
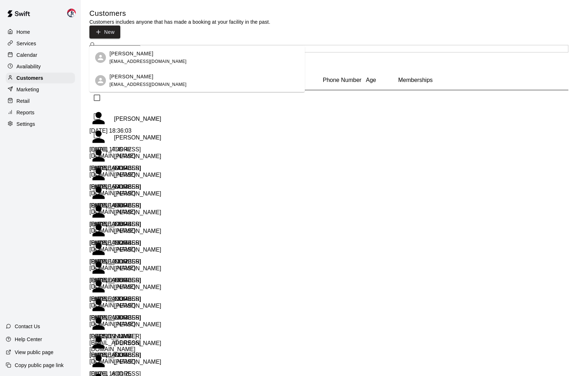
click at [165, 55] on div "Michael Torres mptorres9@gmail.com" at bounding box center [205, 57] width 190 height 15
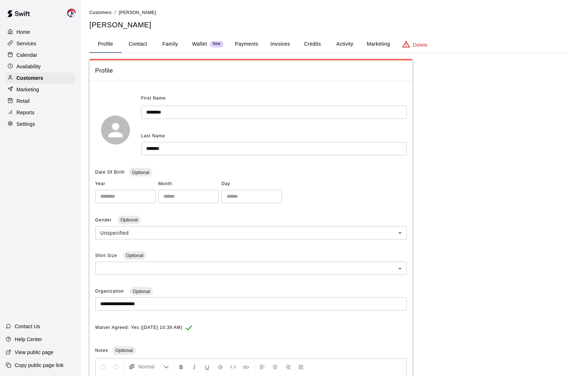
scroll to position [99, 0]
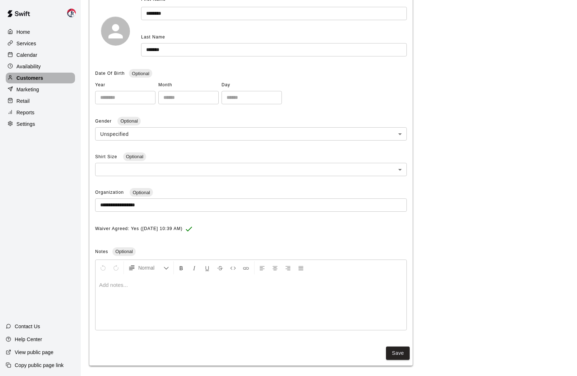
click at [23, 77] on p "Customers" at bounding box center [30, 77] width 27 height 7
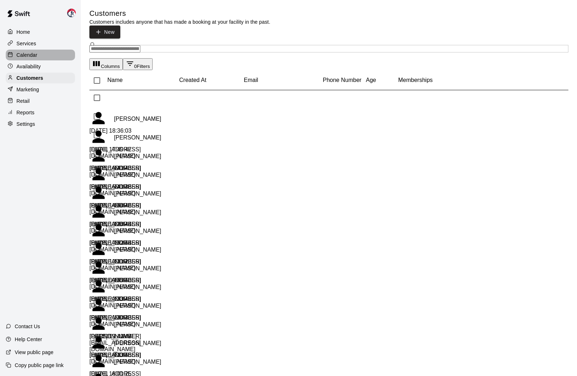
click at [19, 52] on p "Calendar" at bounding box center [27, 54] width 21 height 7
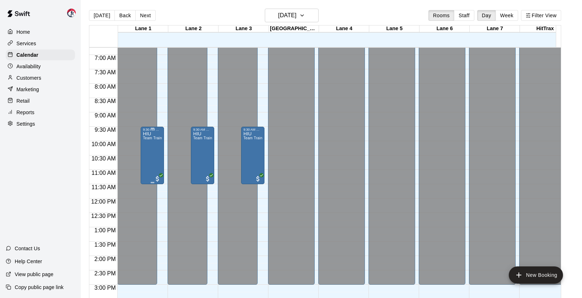
scroll to position [11, 0]
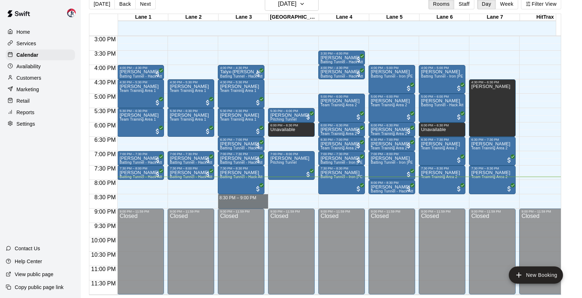
drag, startPoint x: 245, startPoint y: 192, endPoint x: 245, endPoint y: 199, distance: 6.5
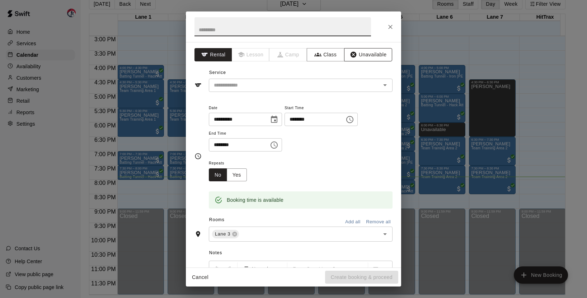
click at [370, 52] on button "Unavailable" at bounding box center [368, 54] width 48 height 13
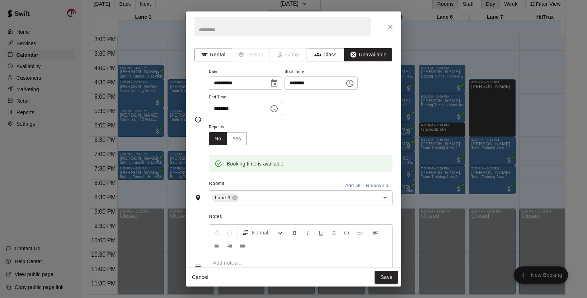
click at [345, 181] on button "Add all" at bounding box center [353, 185] width 23 height 11
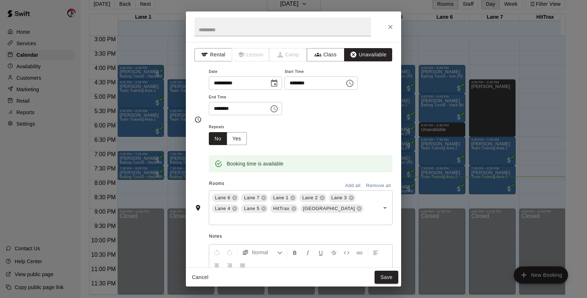
click at [385, 277] on button "Save" at bounding box center [387, 277] width 24 height 13
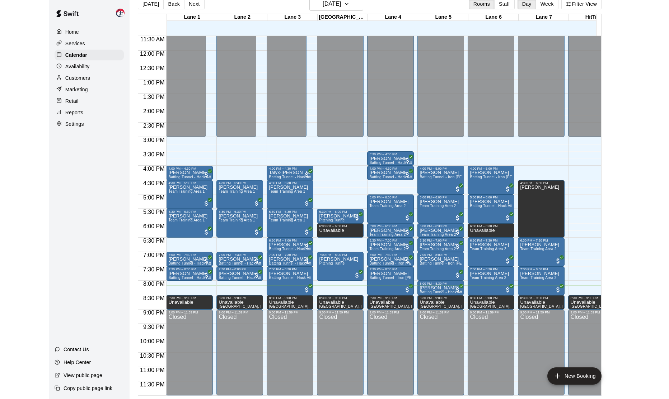
scroll to position [331, 0]
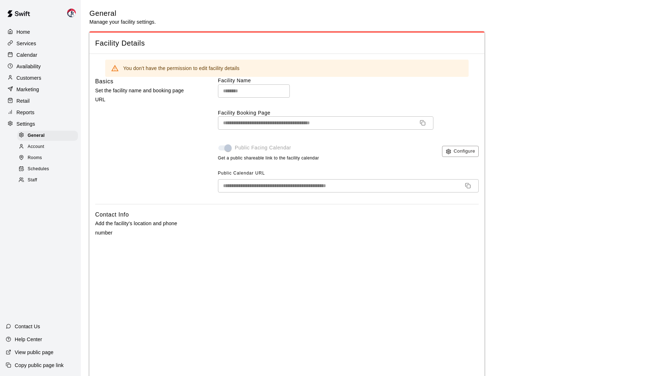
select select "**"
